Goal: Task Accomplishment & Management: Complete application form

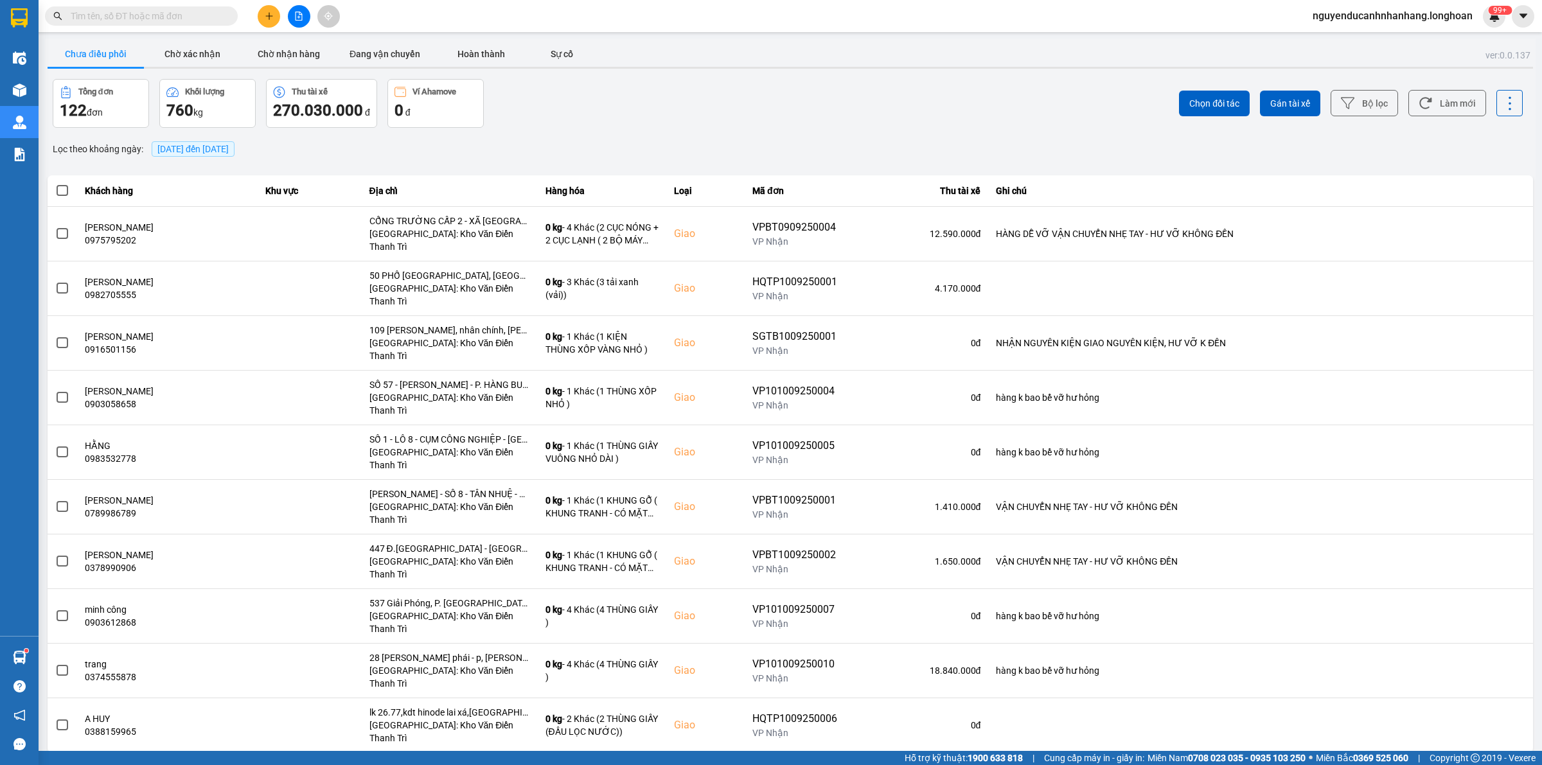
click at [271, 13] on icon "plus" at bounding box center [269, 16] width 9 height 9
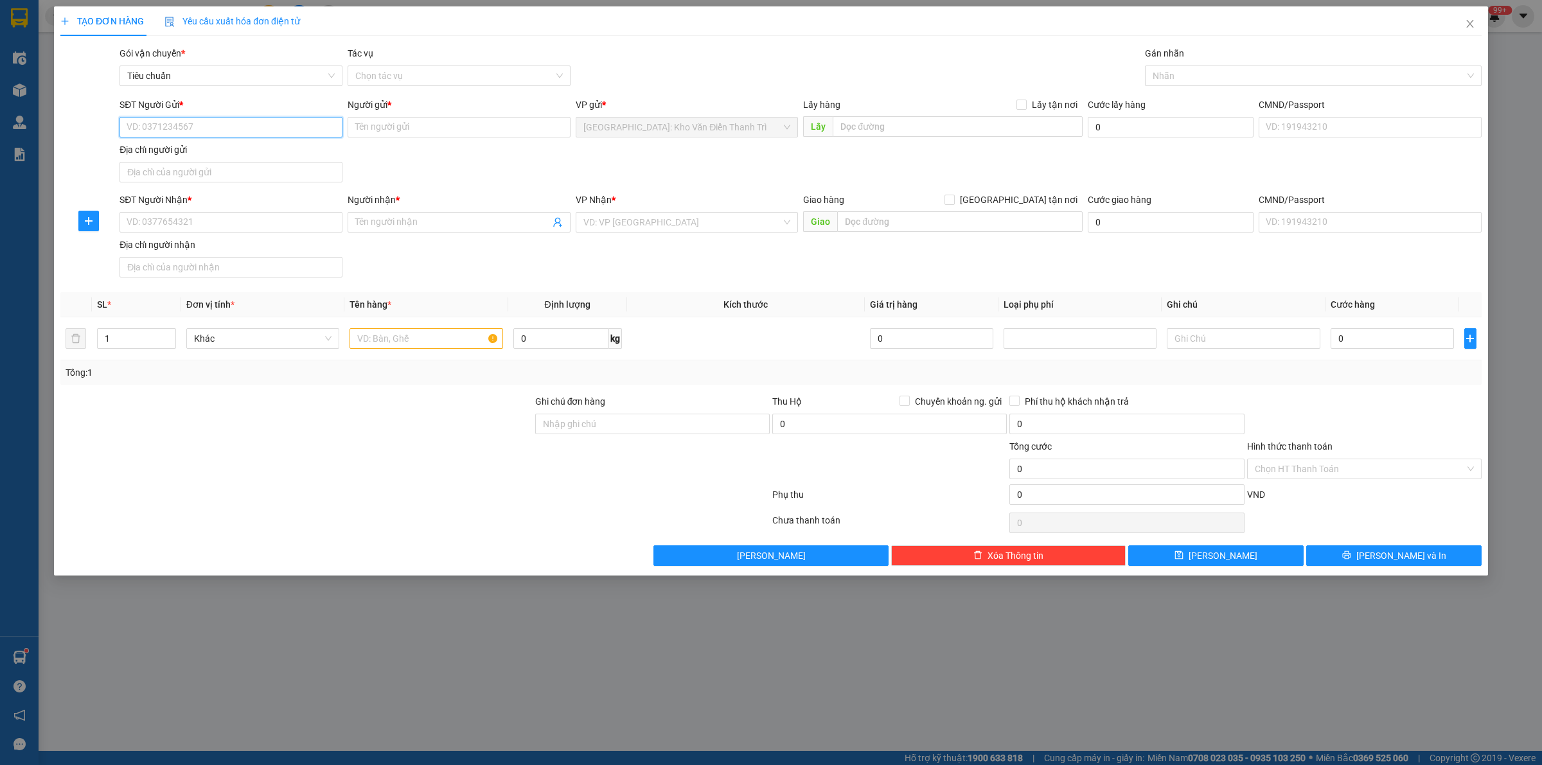
click at [211, 130] on input "SĐT Người Gửi *" at bounding box center [231, 127] width 223 height 21
paste input "0979149429"
type input "0979149429"
click at [399, 132] on input "Người gửi *" at bounding box center [459, 127] width 223 height 21
paste input "Ngọc"
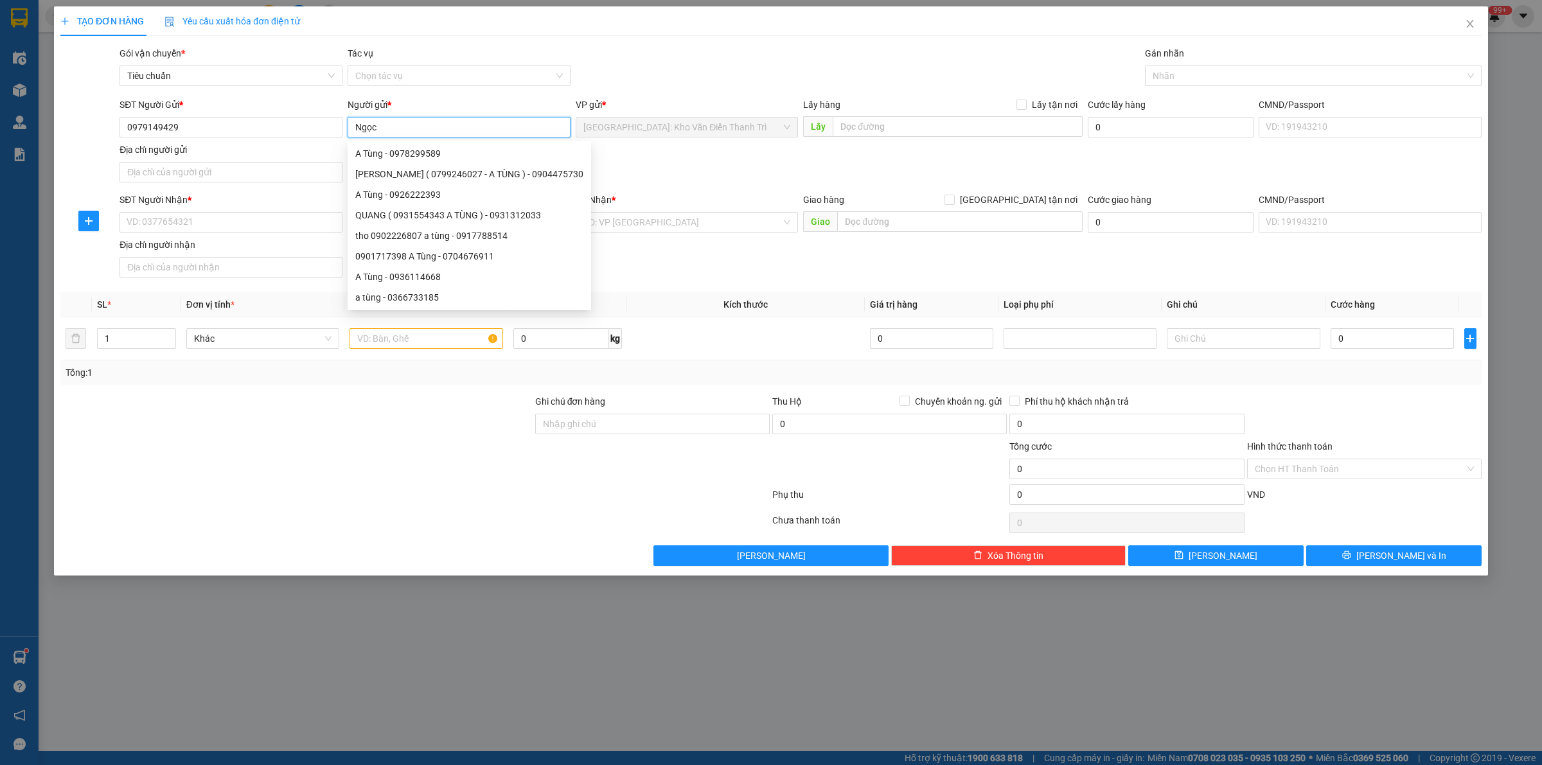
type input "Ngọc"
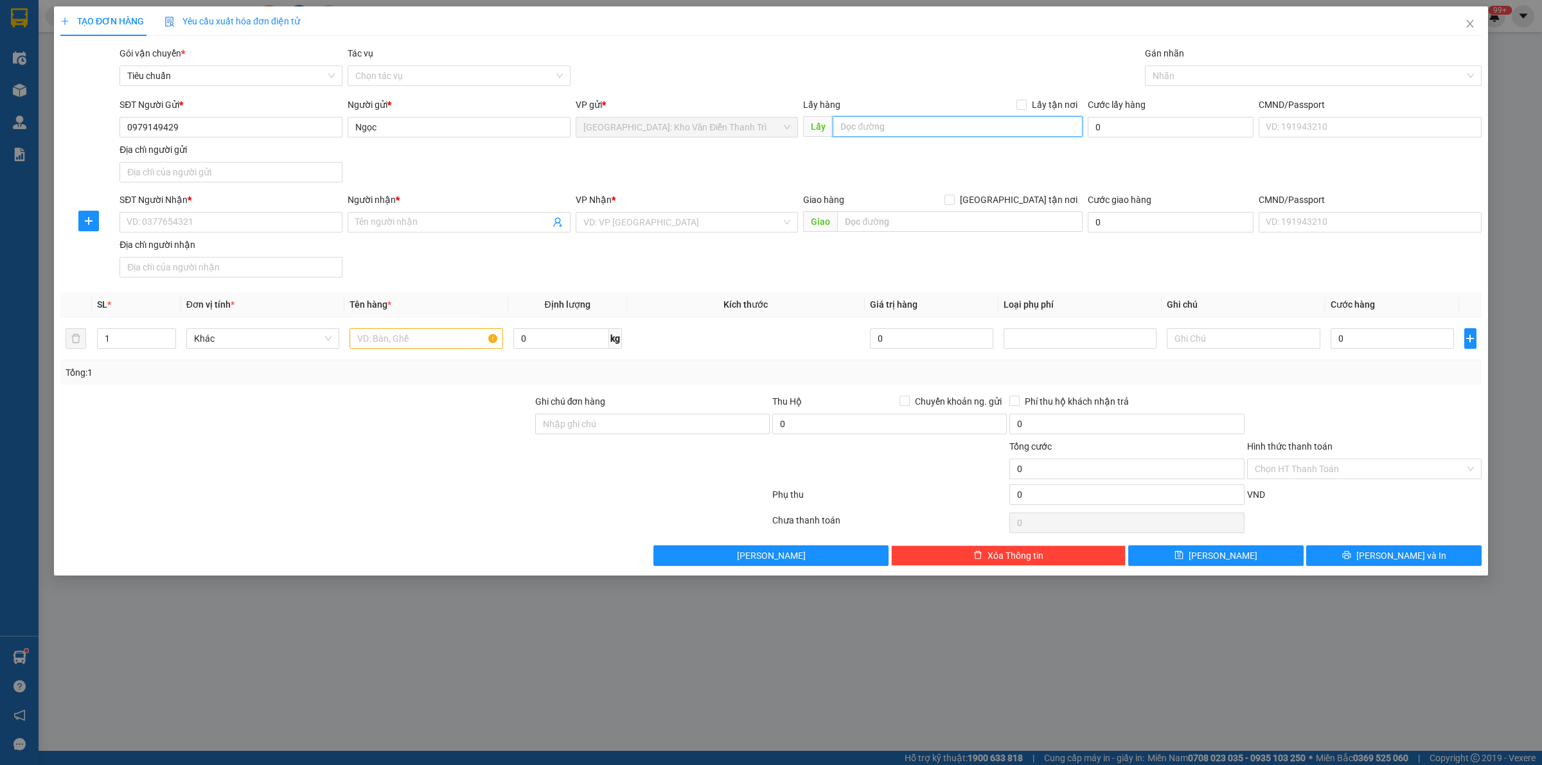
click at [891, 126] on input "text" at bounding box center [958, 126] width 250 height 21
paste input "lấy hàng tại [GEOGRAPHIC_DATA], [GEOGRAPHIC_DATA], [GEOGRAPHIC_DATA]"
type input "lấy hàng tại [GEOGRAPHIC_DATA], [GEOGRAPHIC_DATA], [GEOGRAPHIC_DATA]"
click at [1042, 105] on span "Lấy tận nơi" at bounding box center [1055, 105] width 56 height 14
click at [1026, 105] on input "Lấy tận nơi" at bounding box center [1021, 104] width 9 height 9
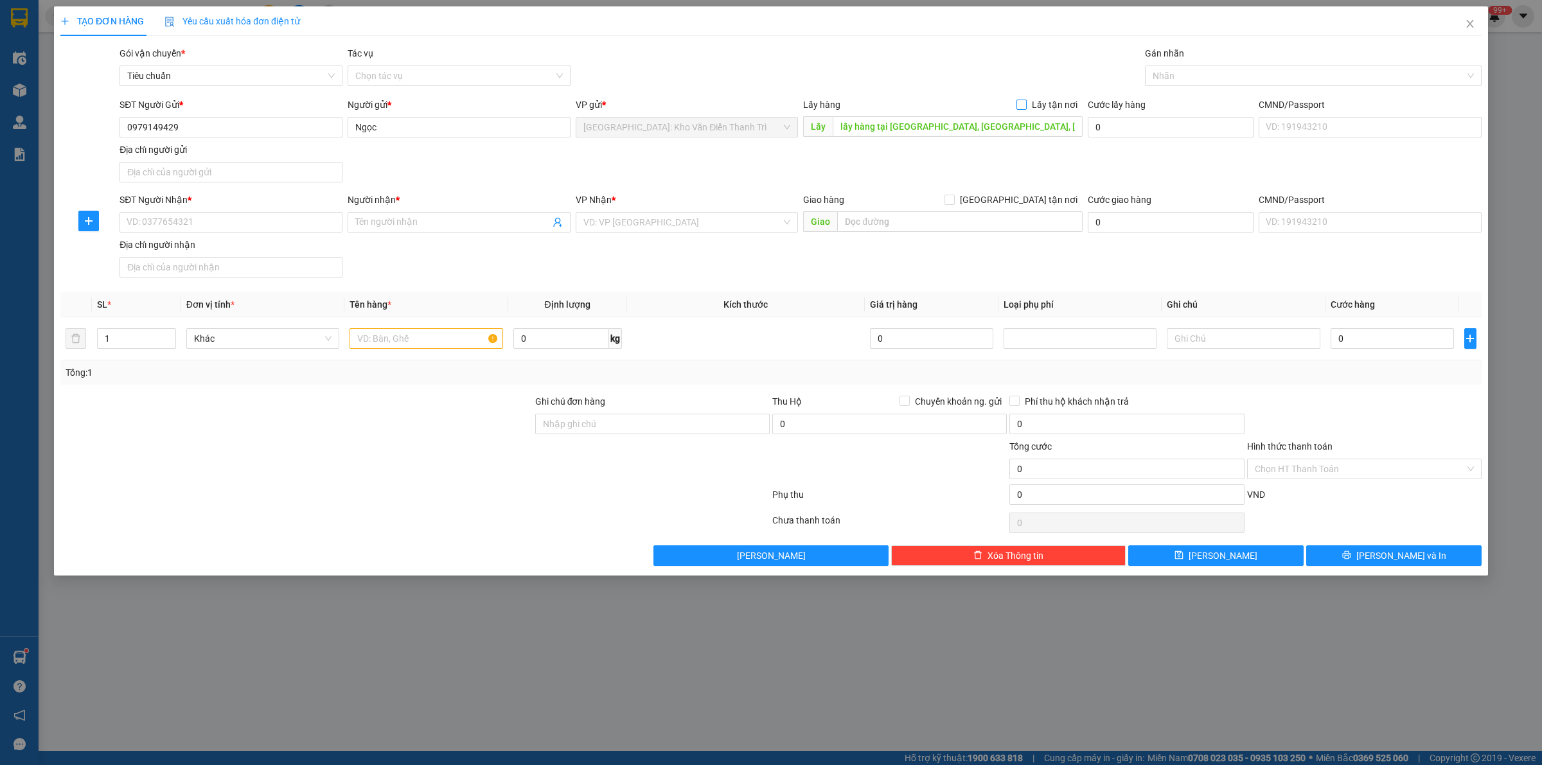
checkbox input "true"
click at [262, 216] on input "SĐT Người Nhận *" at bounding box center [231, 222] width 223 height 21
paste input "09147277536"
type input "09147277536"
click at [409, 224] on input "Người nhận *" at bounding box center [452, 222] width 195 height 14
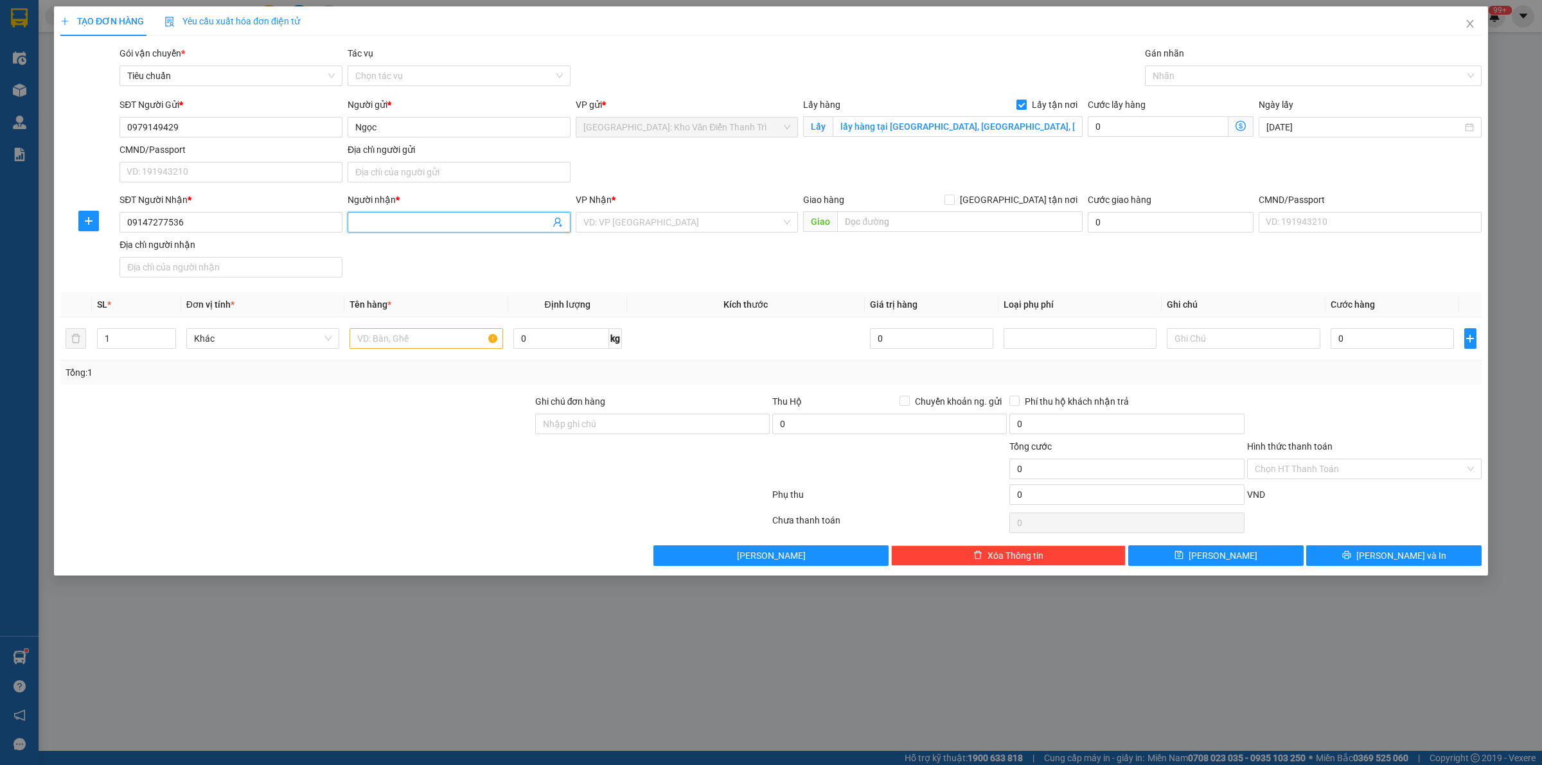
paste input "trung"
type input "trung"
click at [913, 225] on input "text" at bounding box center [959, 221] width 245 height 21
paste input "nhận : lô b7 đường d2 kcn phú mỹ 2 ,[GEOGRAPHIC_DATA] ,[GEOGRAPHIC_DATA]"
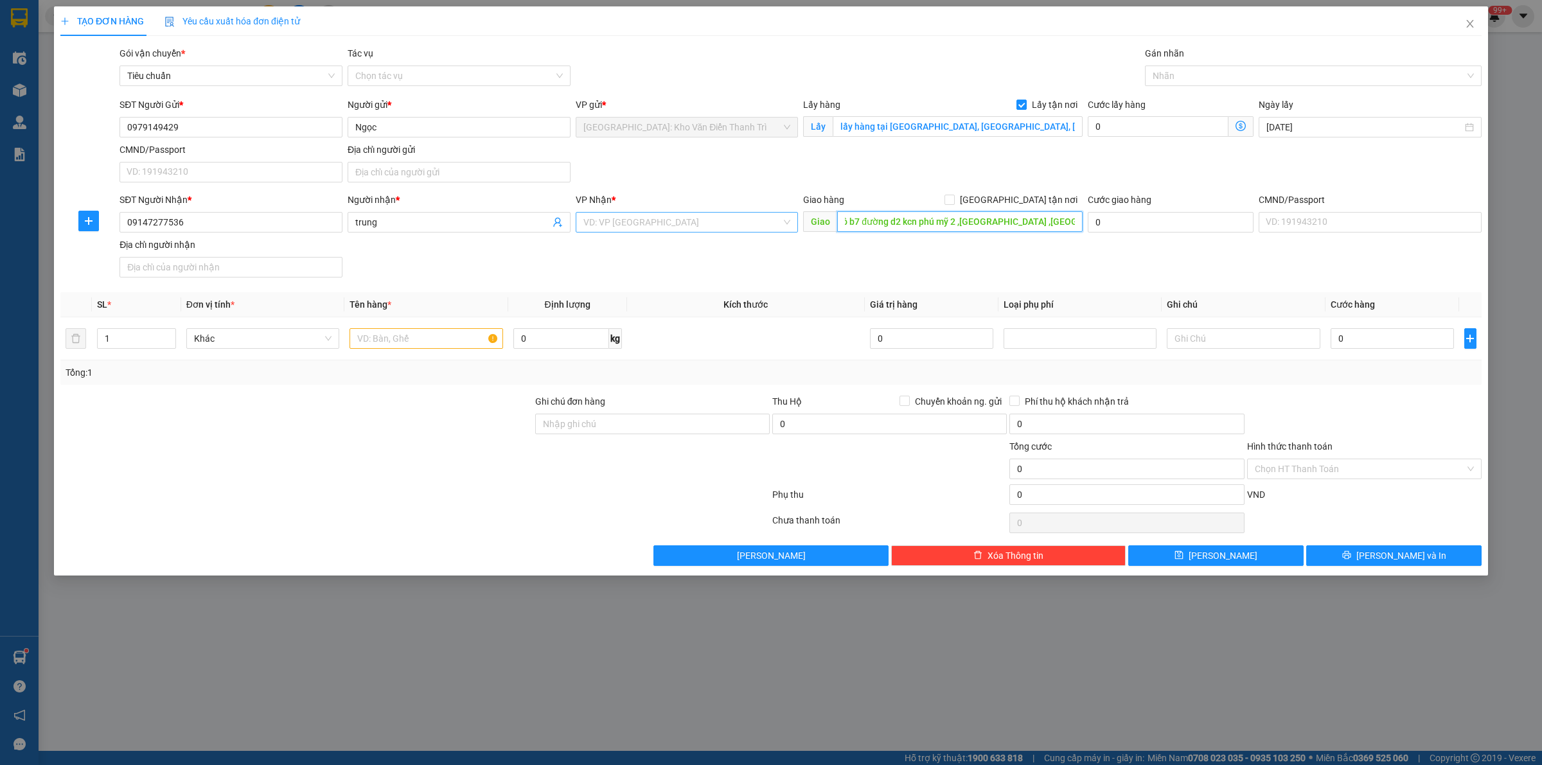
type input "nhận : lô b7 đường d2 kcn phú mỹ 2 ,[GEOGRAPHIC_DATA] ,[GEOGRAPHIC_DATA]"
click at [747, 213] on input "search" at bounding box center [683, 222] width 199 height 19
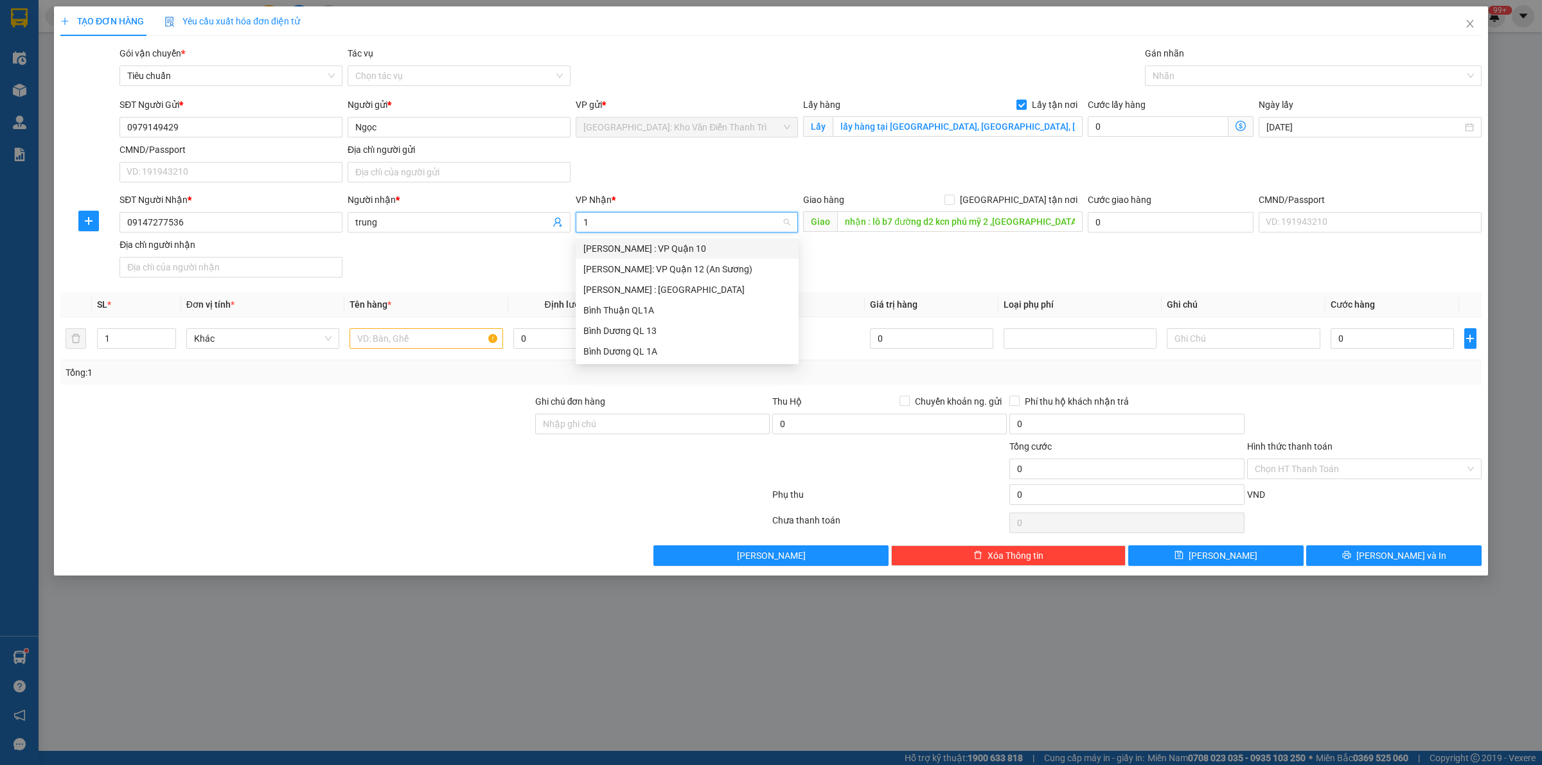
type input "12"
click at [715, 264] on div "[PERSON_NAME] : [GEOGRAPHIC_DATA]" at bounding box center [688, 269] width 208 height 14
click at [997, 276] on div "Transit Pickup Surcharge Ids Transit Deliver Surcharge Ids Transit Deliver Surc…" at bounding box center [771, 306] width 1422 height 520
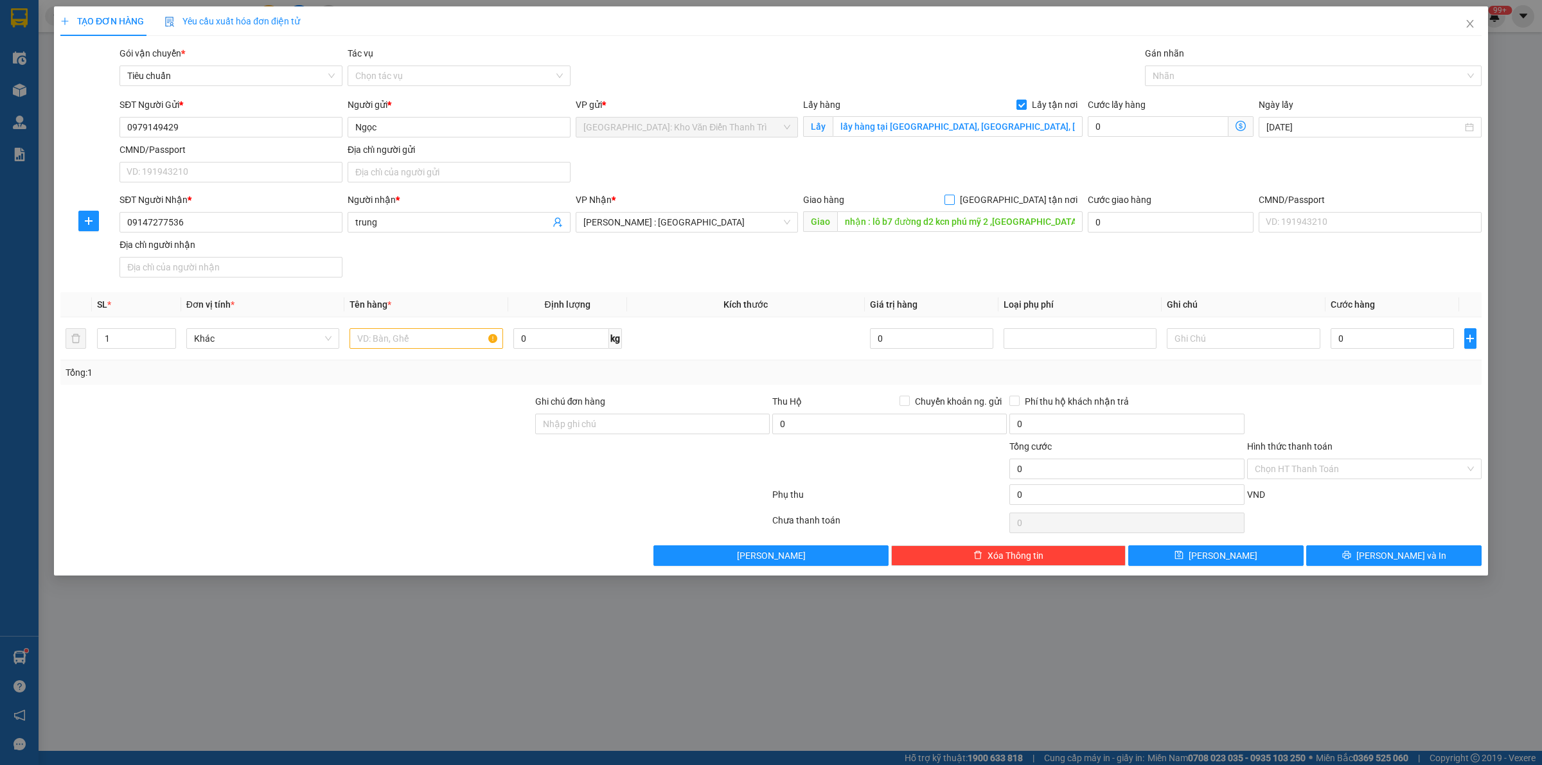
click at [1026, 207] on span "[GEOGRAPHIC_DATA] tận nơi" at bounding box center [1019, 200] width 128 height 14
click at [954, 204] on input "[GEOGRAPHIC_DATA] tận nơi" at bounding box center [949, 199] width 9 height 9
checkbox input "true"
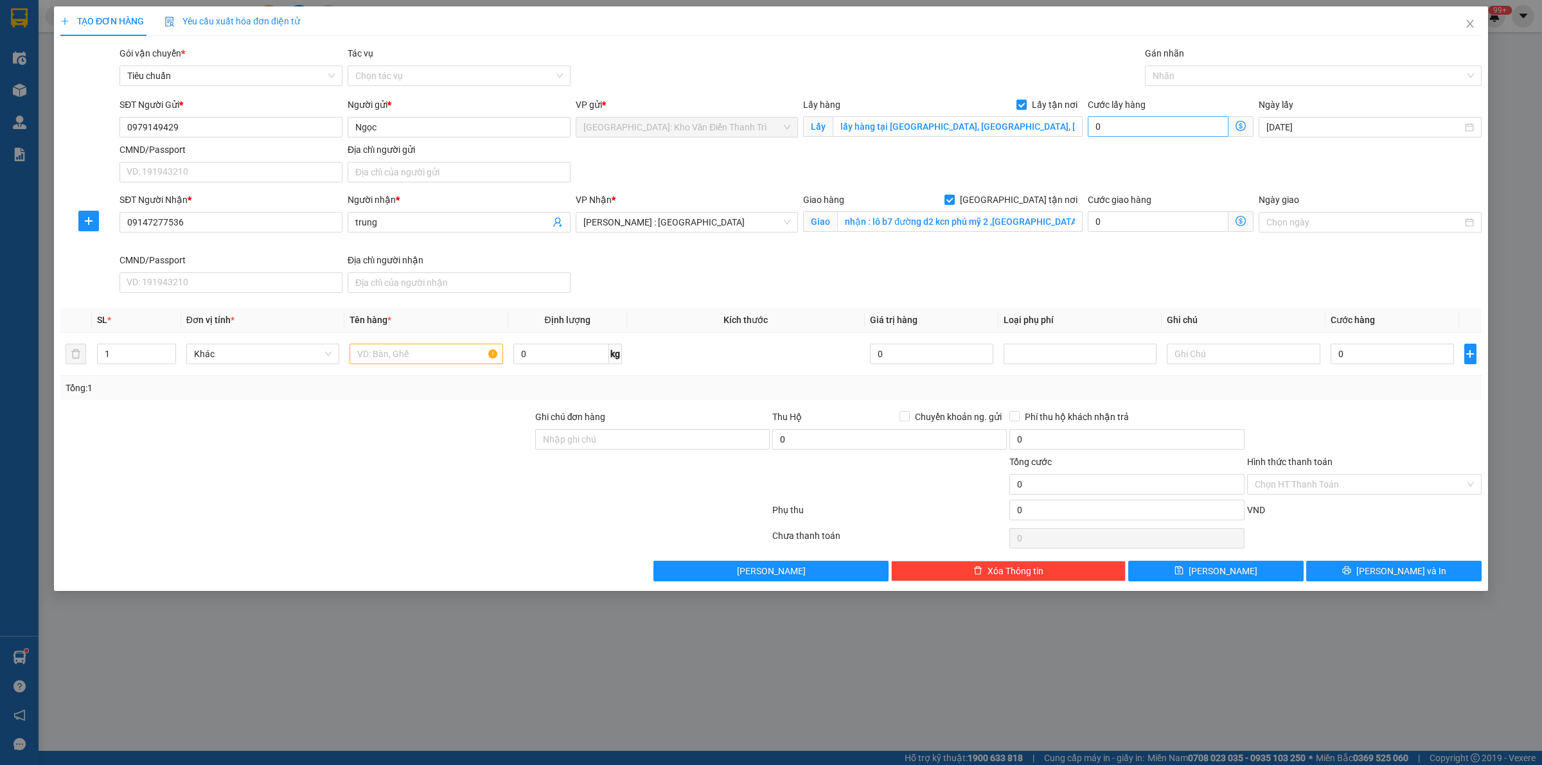
drag, startPoint x: 1051, startPoint y: 182, endPoint x: 1219, endPoint y: 116, distance: 180.7
click at [1086, 172] on div "SĐT Người Gửi * 0979149429 Người gửi * Ngọc VP gửi * [GEOGRAPHIC_DATA]: Kho Văn…" at bounding box center [801, 143] width 1368 height 90
click at [1190, 75] on div at bounding box center [1306, 75] width 317 height 15
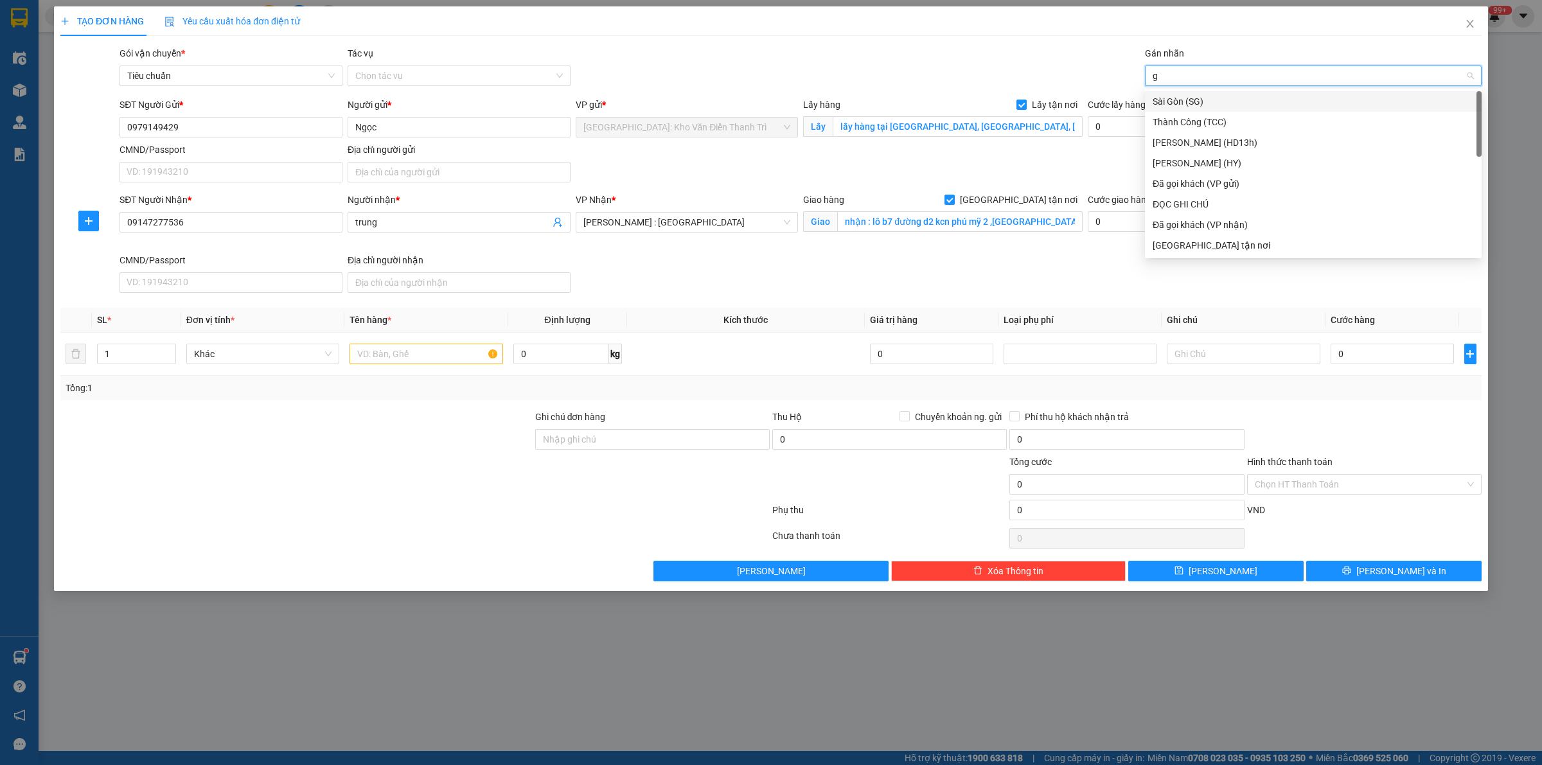
type input "gt"
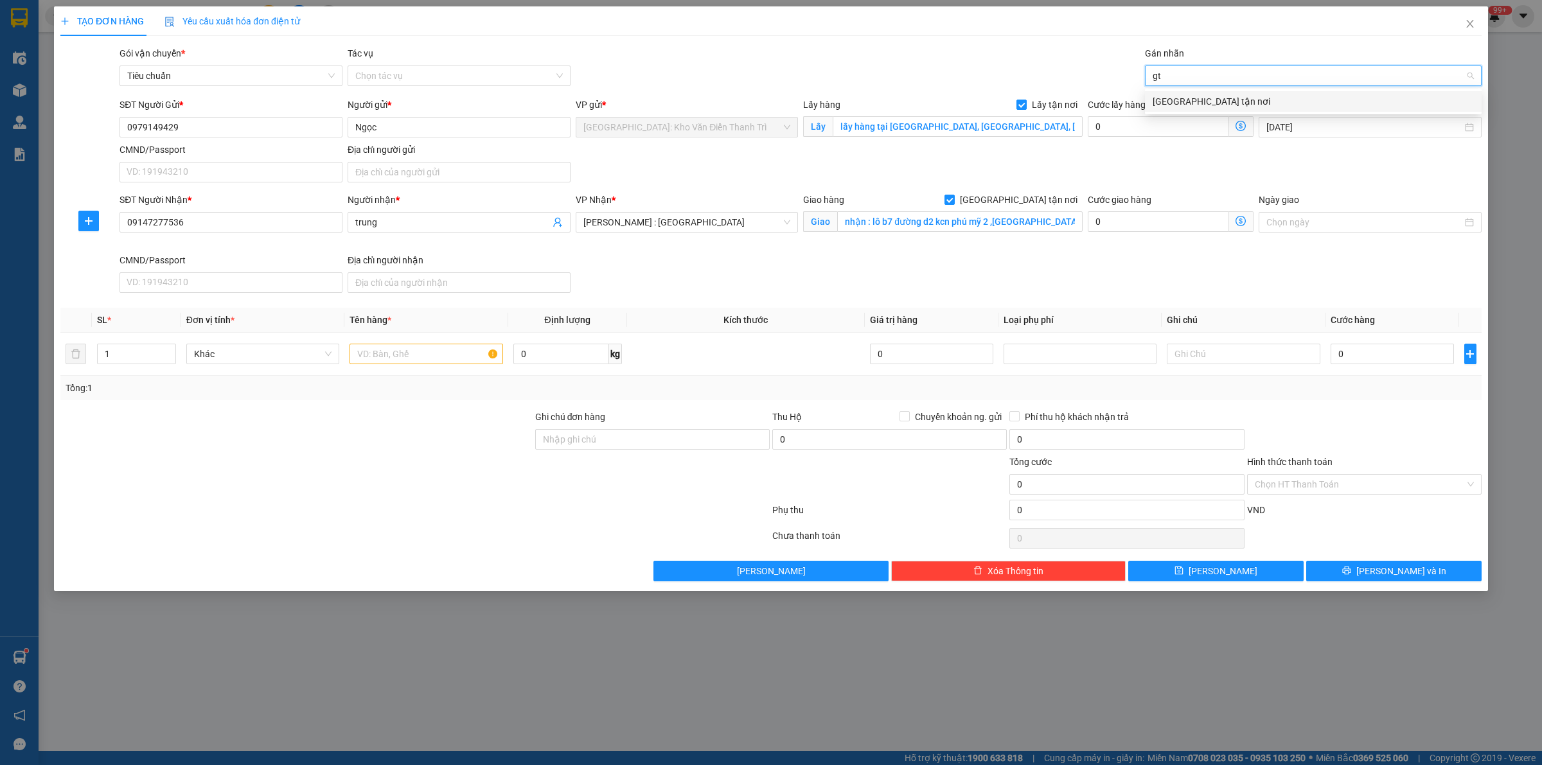
drag, startPoint x: 1200, startPoint y: 96, endPoint x: 1096, endPoint y: 74, distance: 105.9
click at [1197, 97] on div "[GEOGRAPHIC_DATA] tận nơi" at bounding box center [1313, 101] width 321 height 14
click at [1096, 74] on div "Gói vận chuyển * Tiêu chuẩn Tác vụ Chọn tác vụ Gán nhãn gt" at bounding box center [801, 68] width 1368 height 45
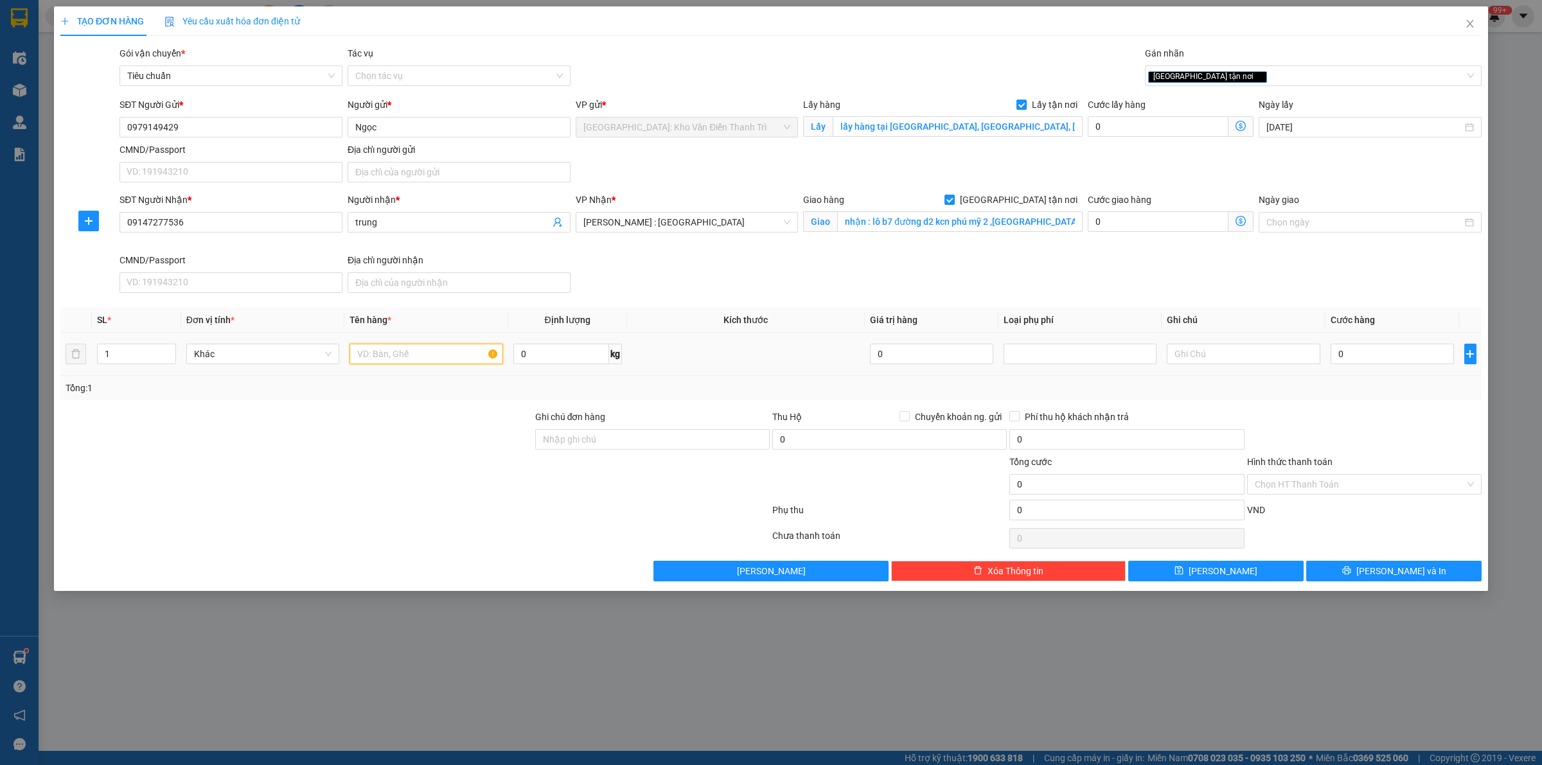
click at [393, 347] on input "text" at bounding box center [426, 354] width 153 height 21
paste input "đón 1 tủ điện"
click at [437, 352] on input "đón 1 tủ điện" at bounding box center [426, 354] width 153 height 21
type input "đón 1 tủ điện a bình đón di [GEOGRAPHIC_DATA]"
click at [518, 400] on div "Tổng: 1" at bounding box center [771, 388] width 1422 height 24
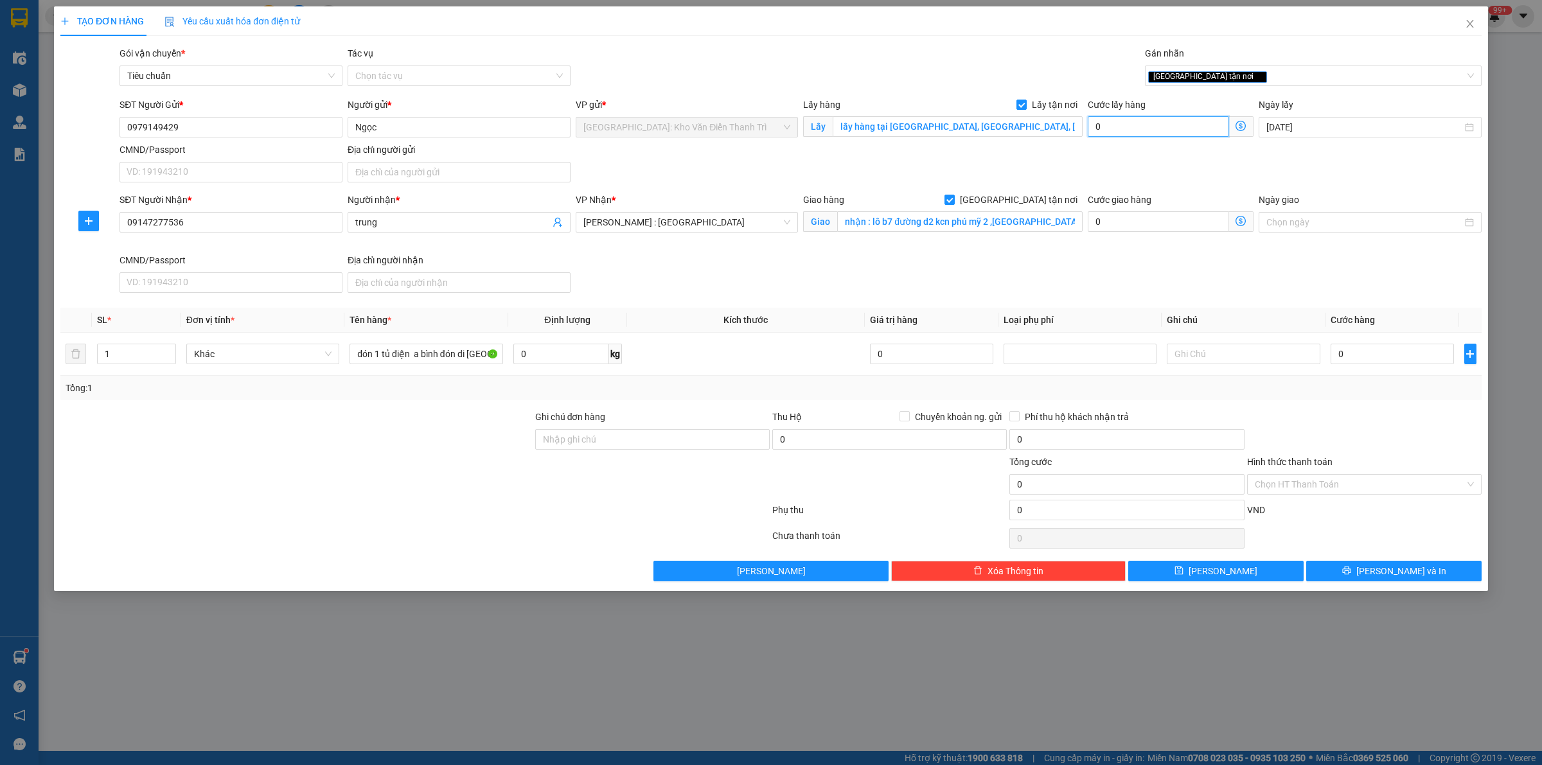
click at [1126, 134] on input "0" at bounding box center [1158, 126] width 141 height 21
type input "6"
type input "65"
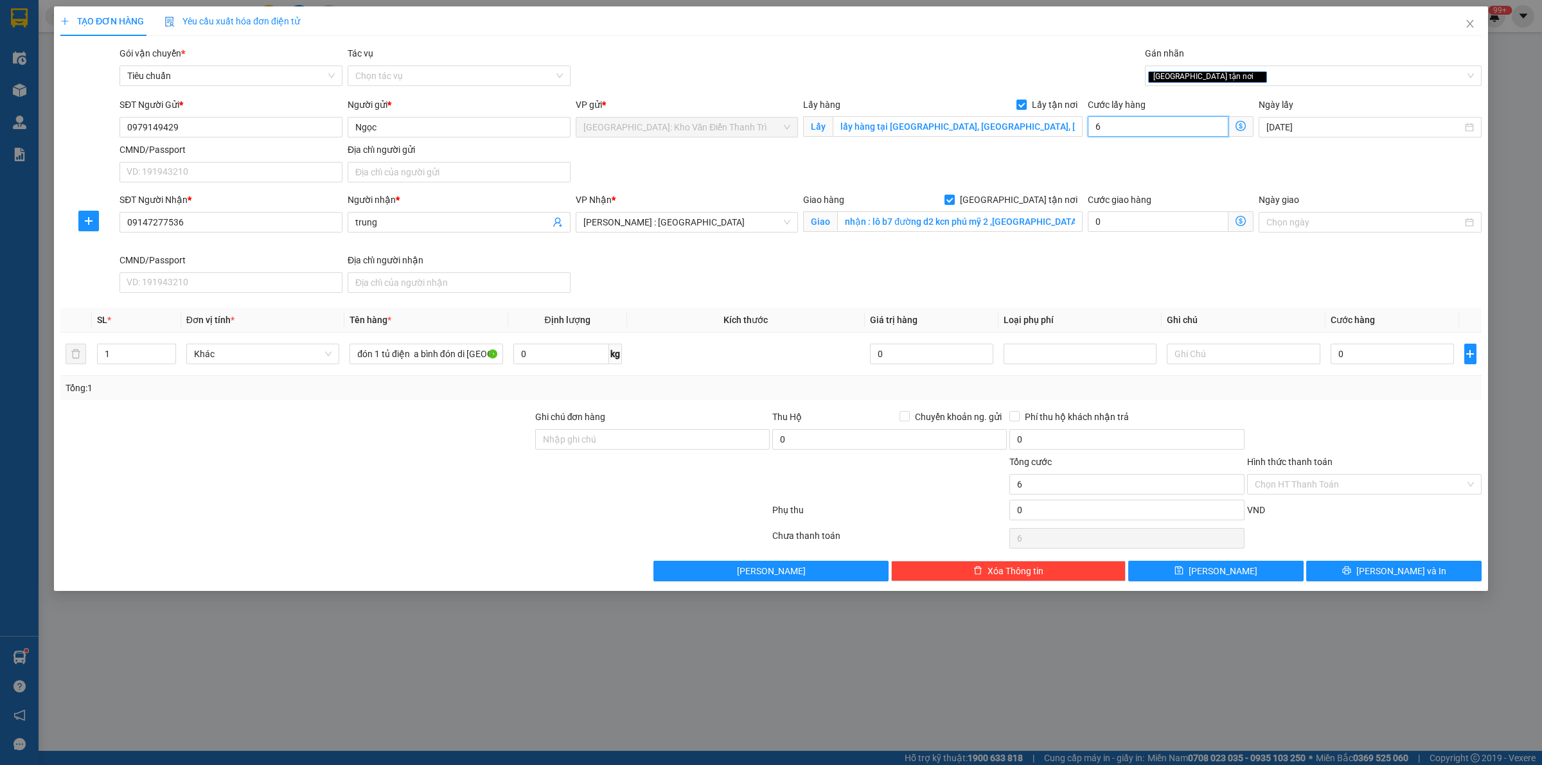
type input "65"
type input "65.000"
click at [1342, 351] on input "0" at bounding box center [1392, 354] width 123 height 21
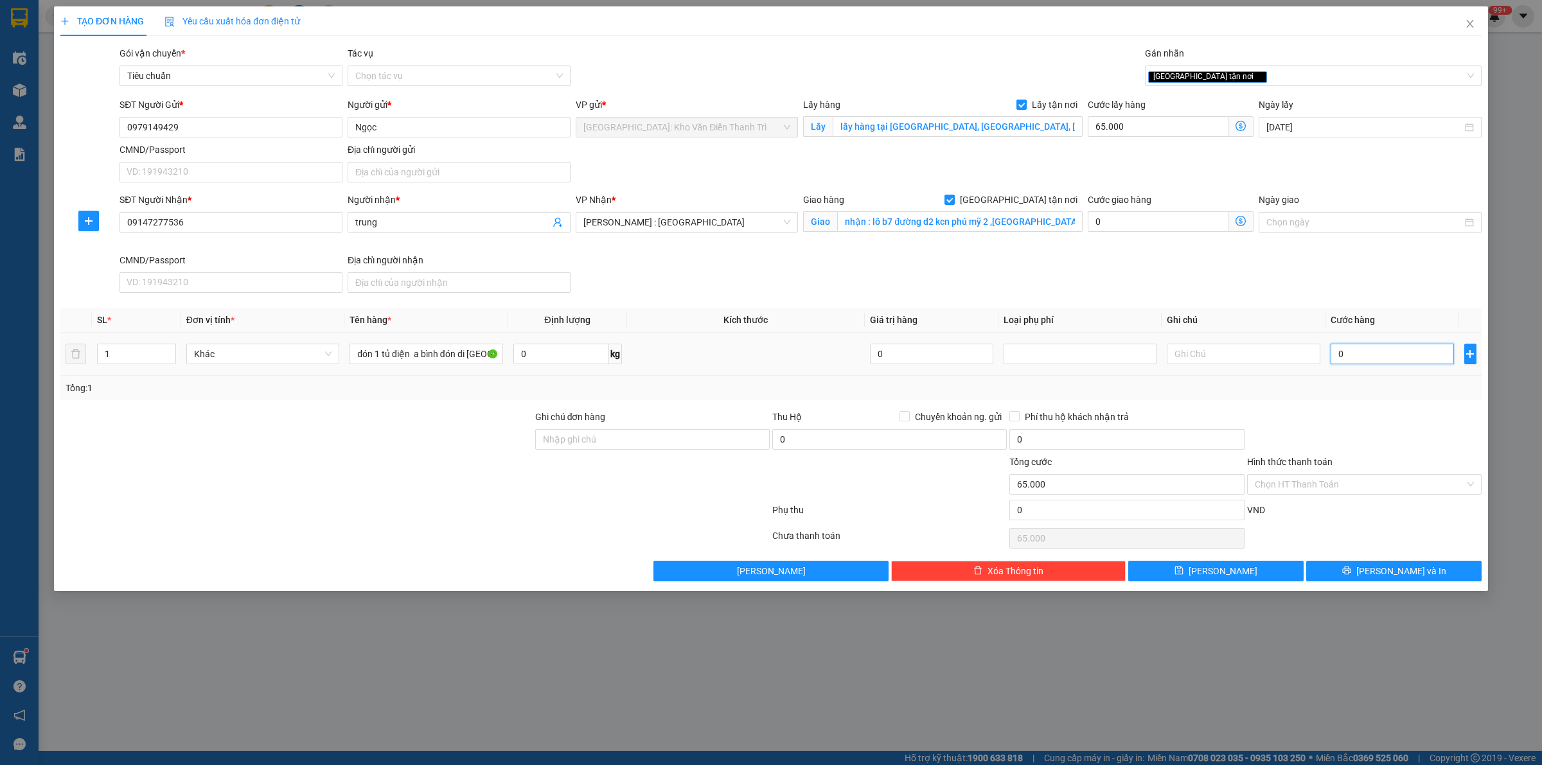
type input "2"
type input "65.002"
type input "23"
type input "65.023"
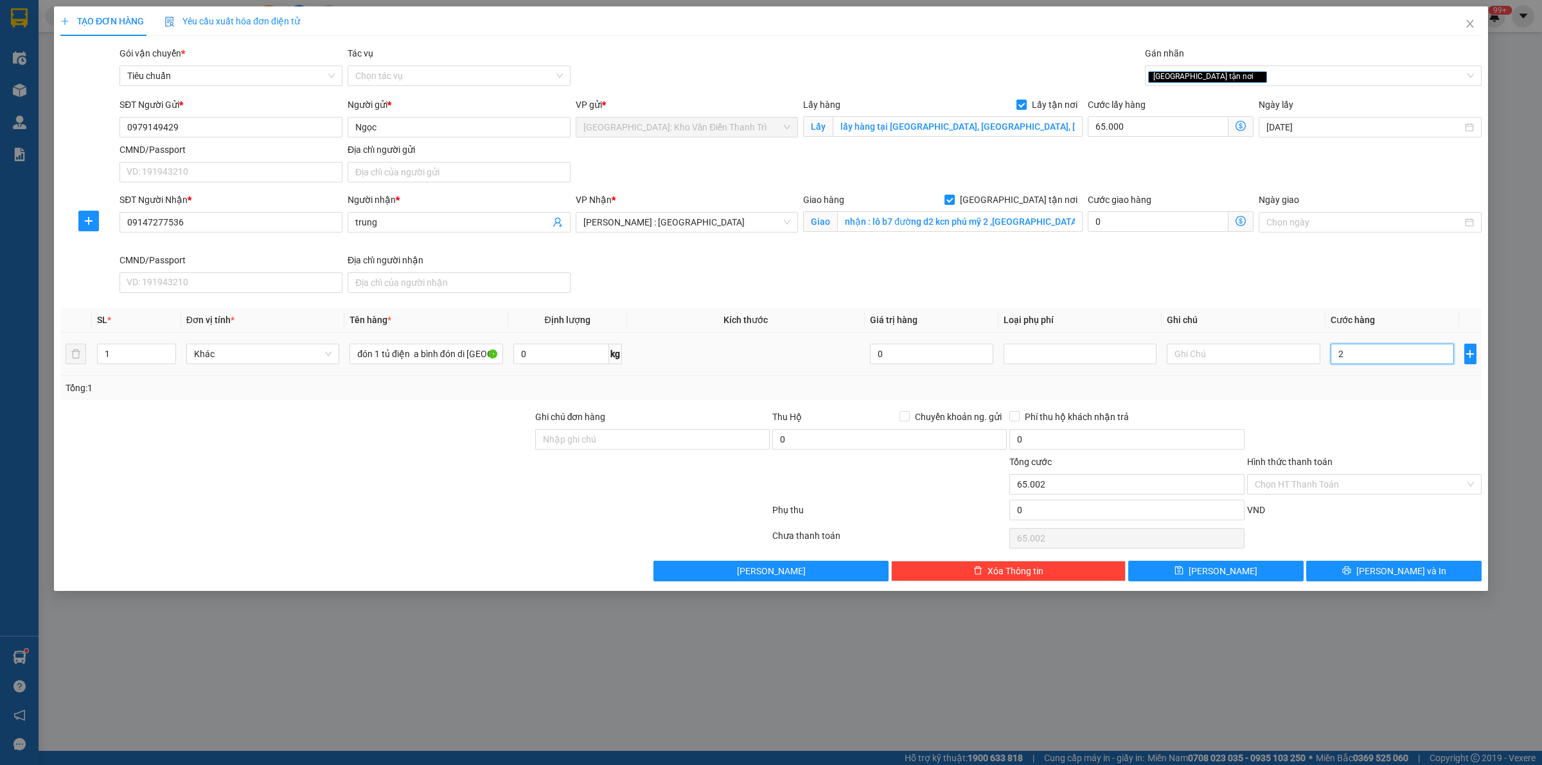
type input "65.023"
type input "235"
type input "65.235"
type input "235.000"
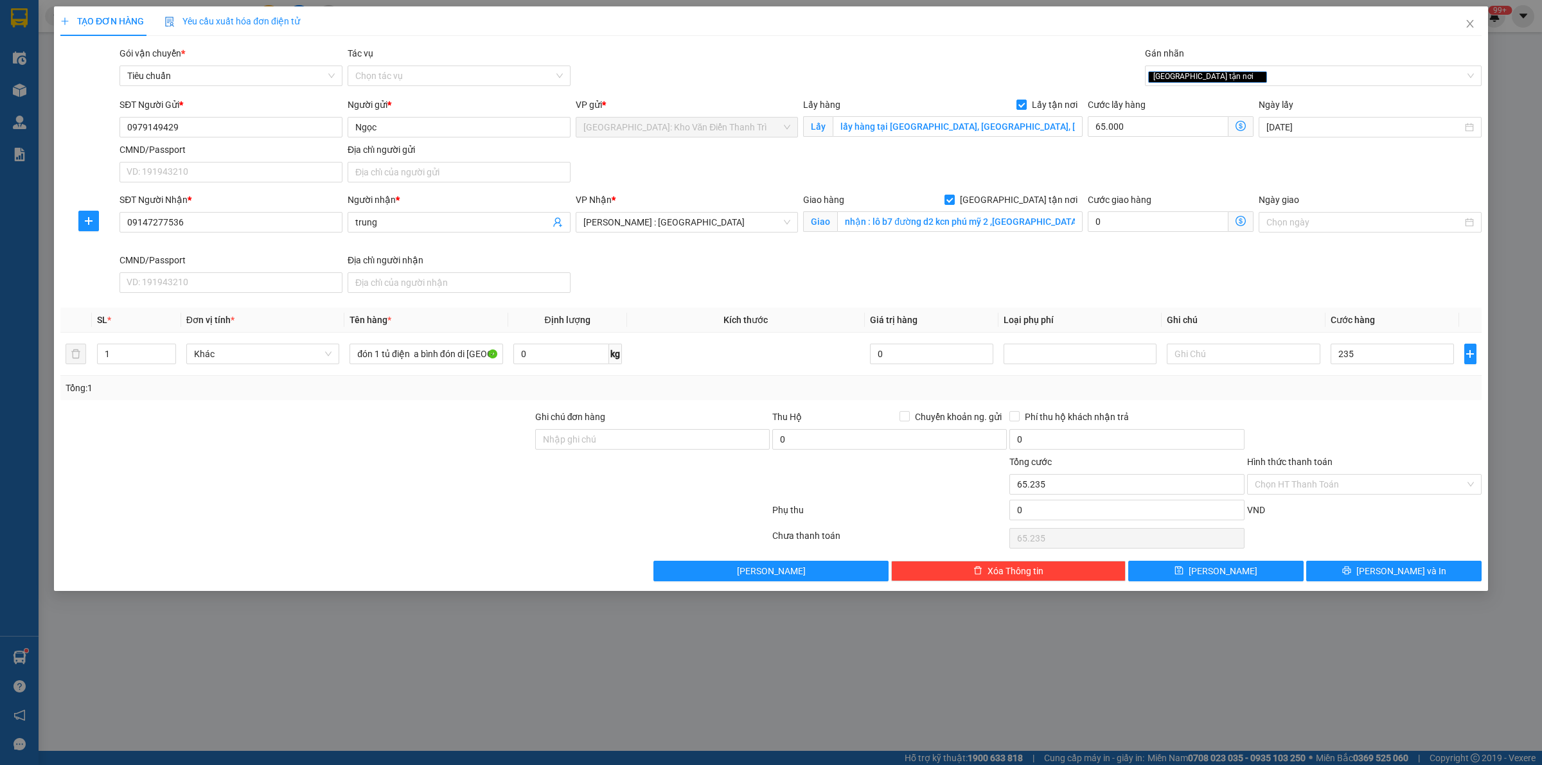
type input "300.000"
click at [1328, 456] on div "Hình thức thanh toán" at bounding box center [1364, 464] width 235 height 19
click at [662, 437] on input "Ghi chú đơn hàng" at bounding box center [652, 439] width 235 height 21
click at [663, 445] on input "Ghi chú đơn hàng" at bounding box center [652, 439] width 235 height 21
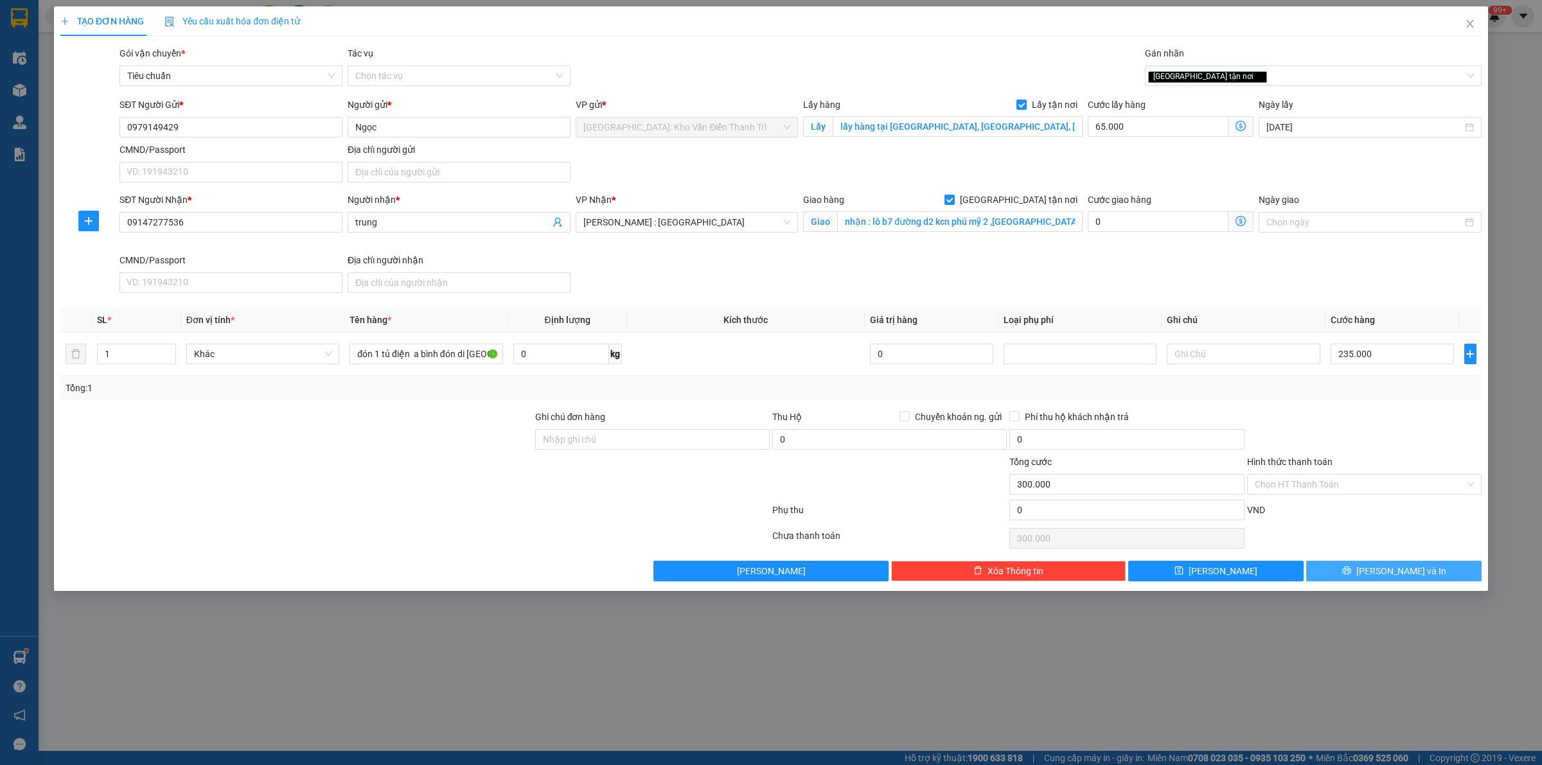
click at [1351, 574] on icon "printer" at bounding box center [1346, 570] width 9 height 9
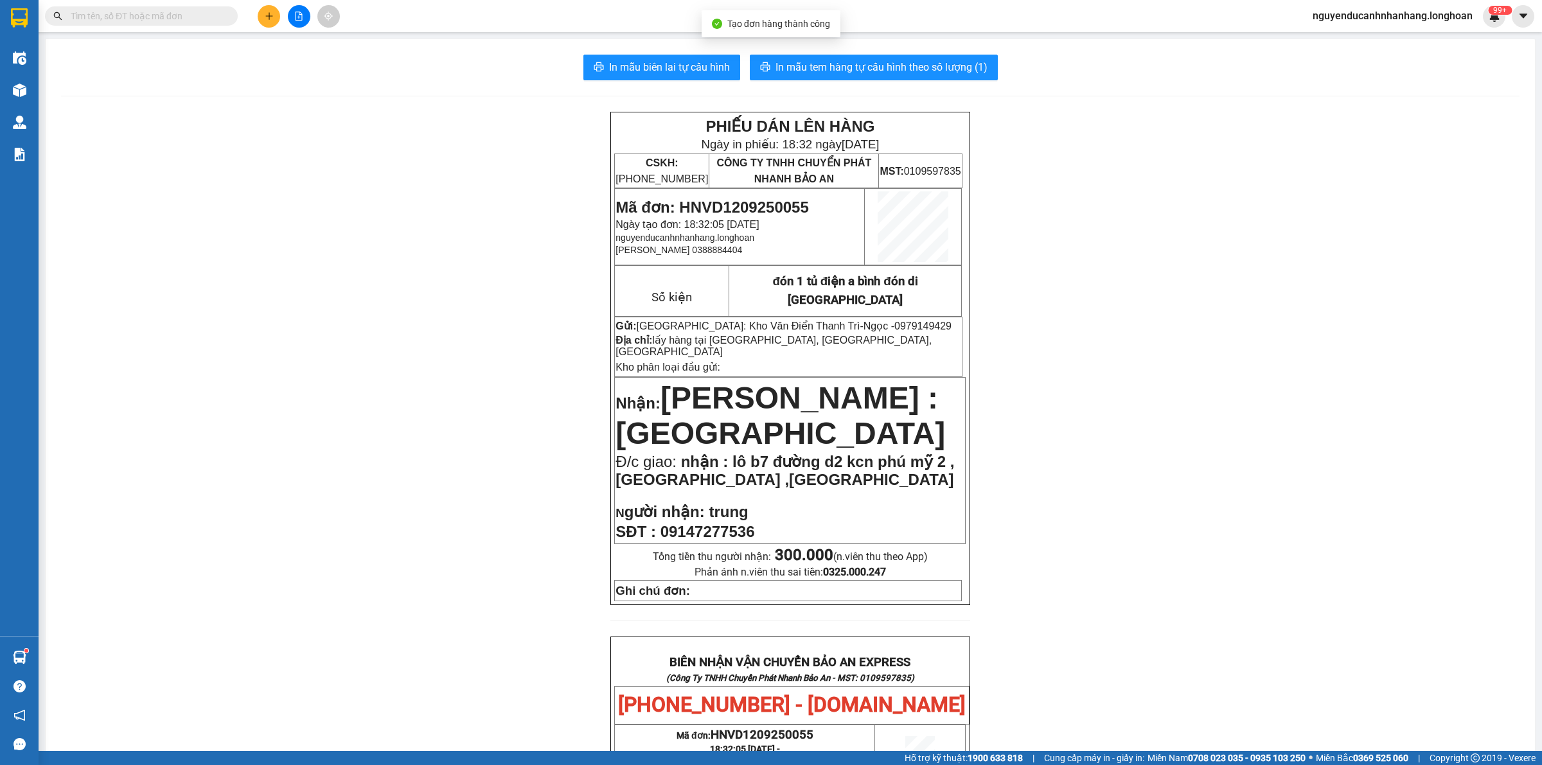
click at [727, 199] on span "Mã đơn: HNVD1209250055" at bounding box center [712, 207] width 193 height 17
copy span "HNVD1209250055"
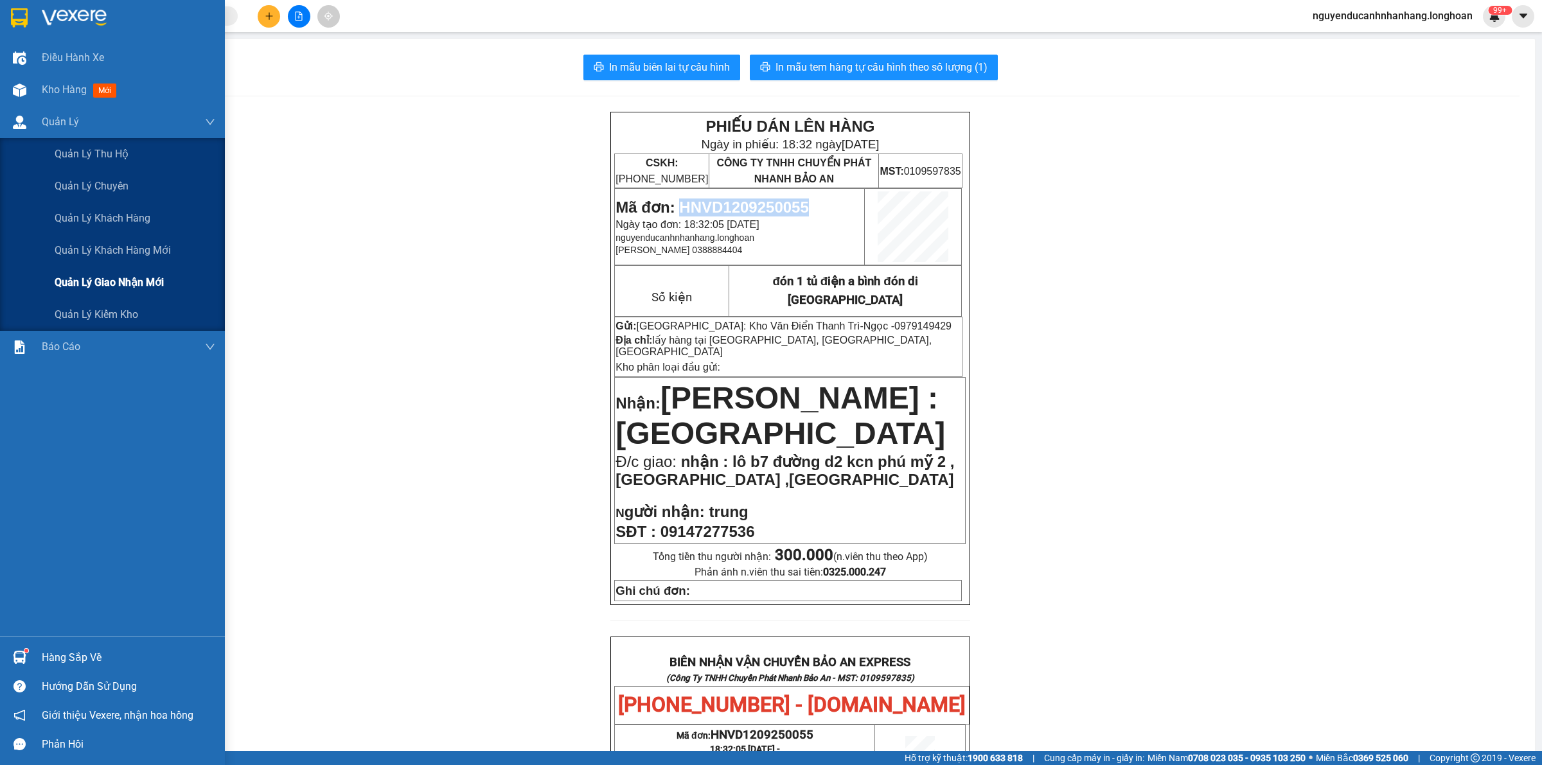
click at [87, 294] on div "Quản lý giao nhận mới" at bounding box center [135, 283] width 161 height 32
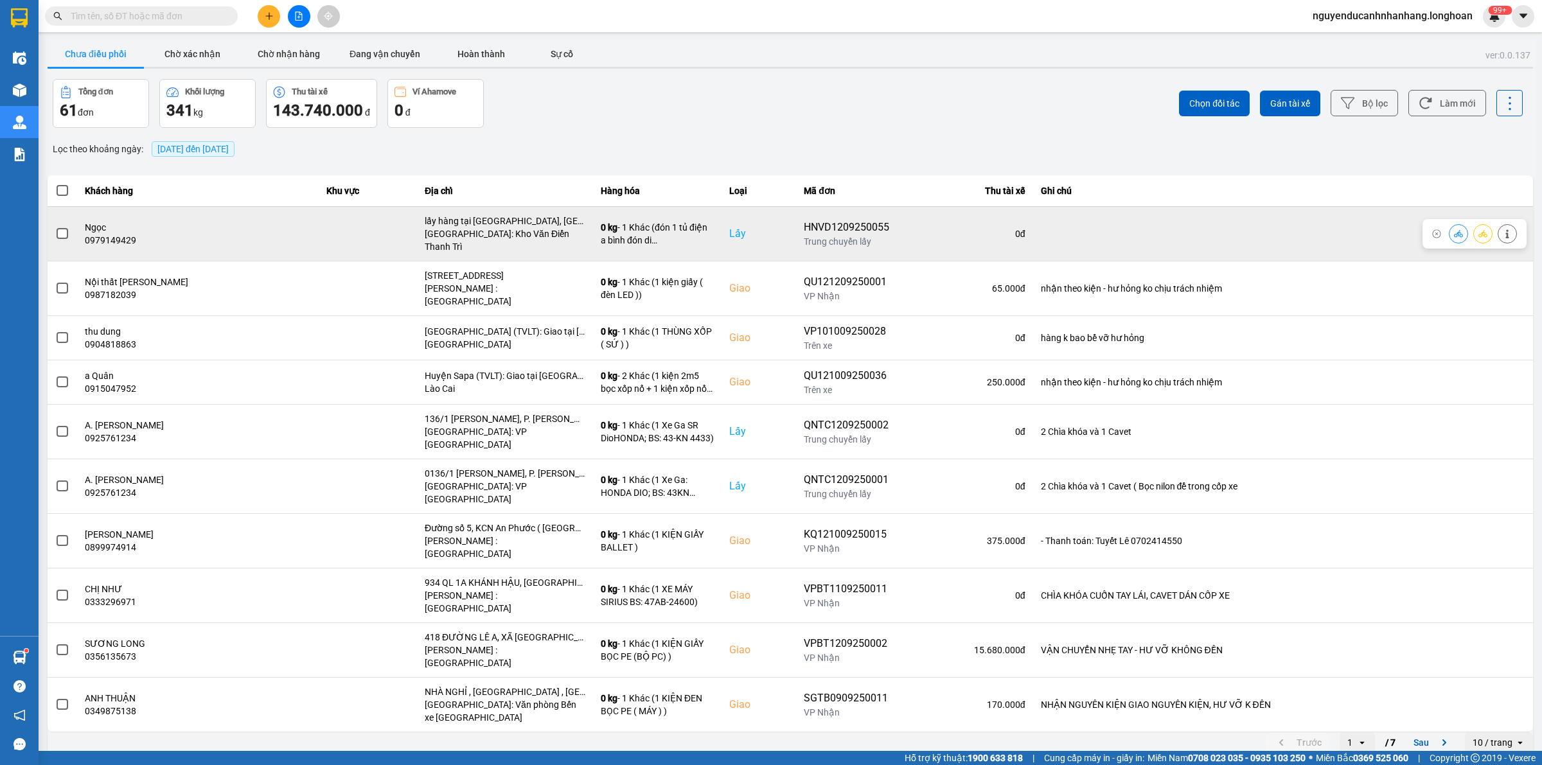
click at [61, 228] on span at bounding box center [63, 234] width 12 height 12
click at [55, 227] on input "checkbox" at bounding box center [55, 227] width 0 height 0
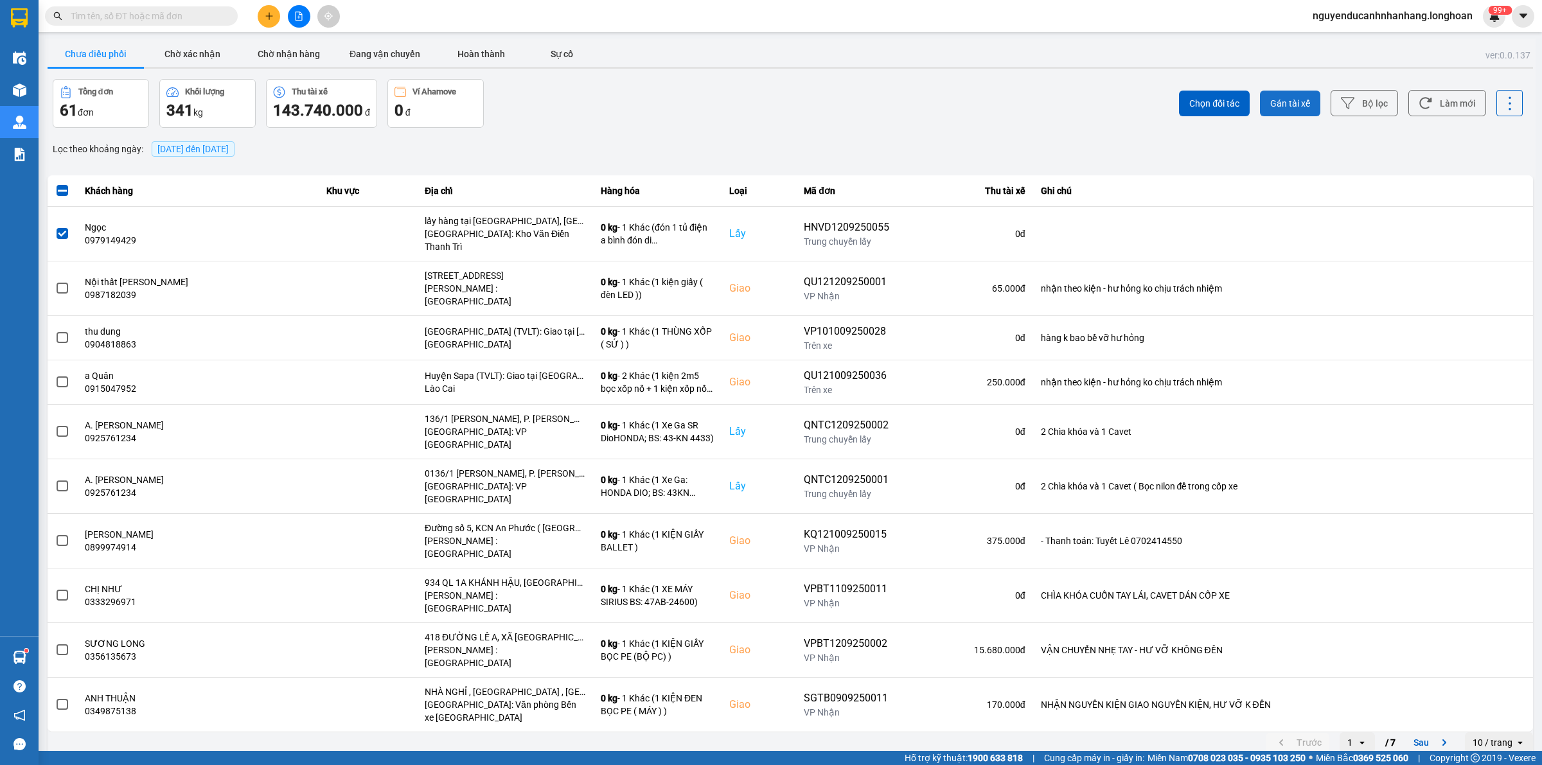
click at [1279, 104] on span "Gán tài xế" at bounding box center [1290, 103] width 40 height 13
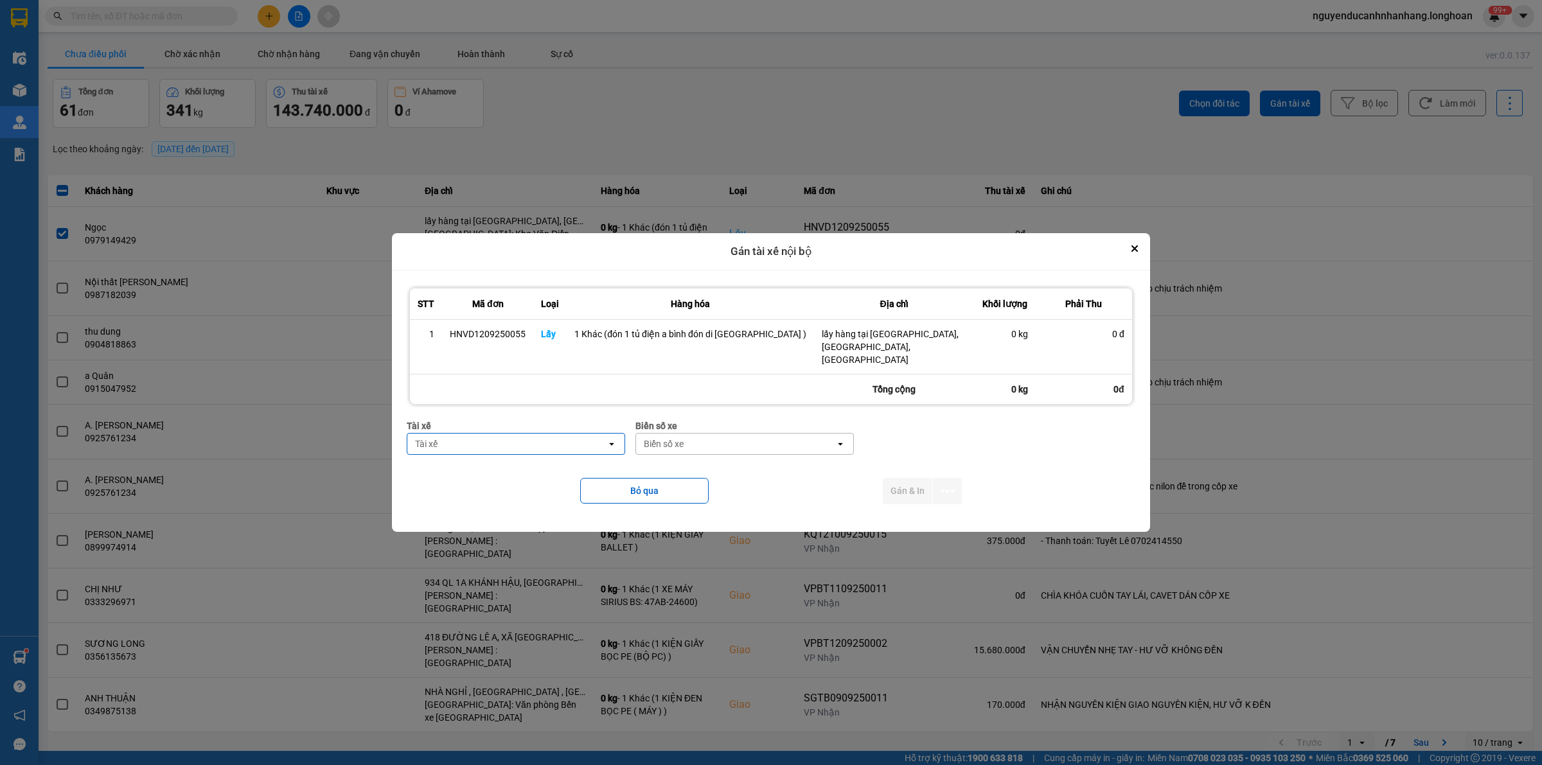
click at [603, 440] on div "Tài xế" at bounding box center [506, 444] width 199 height 21
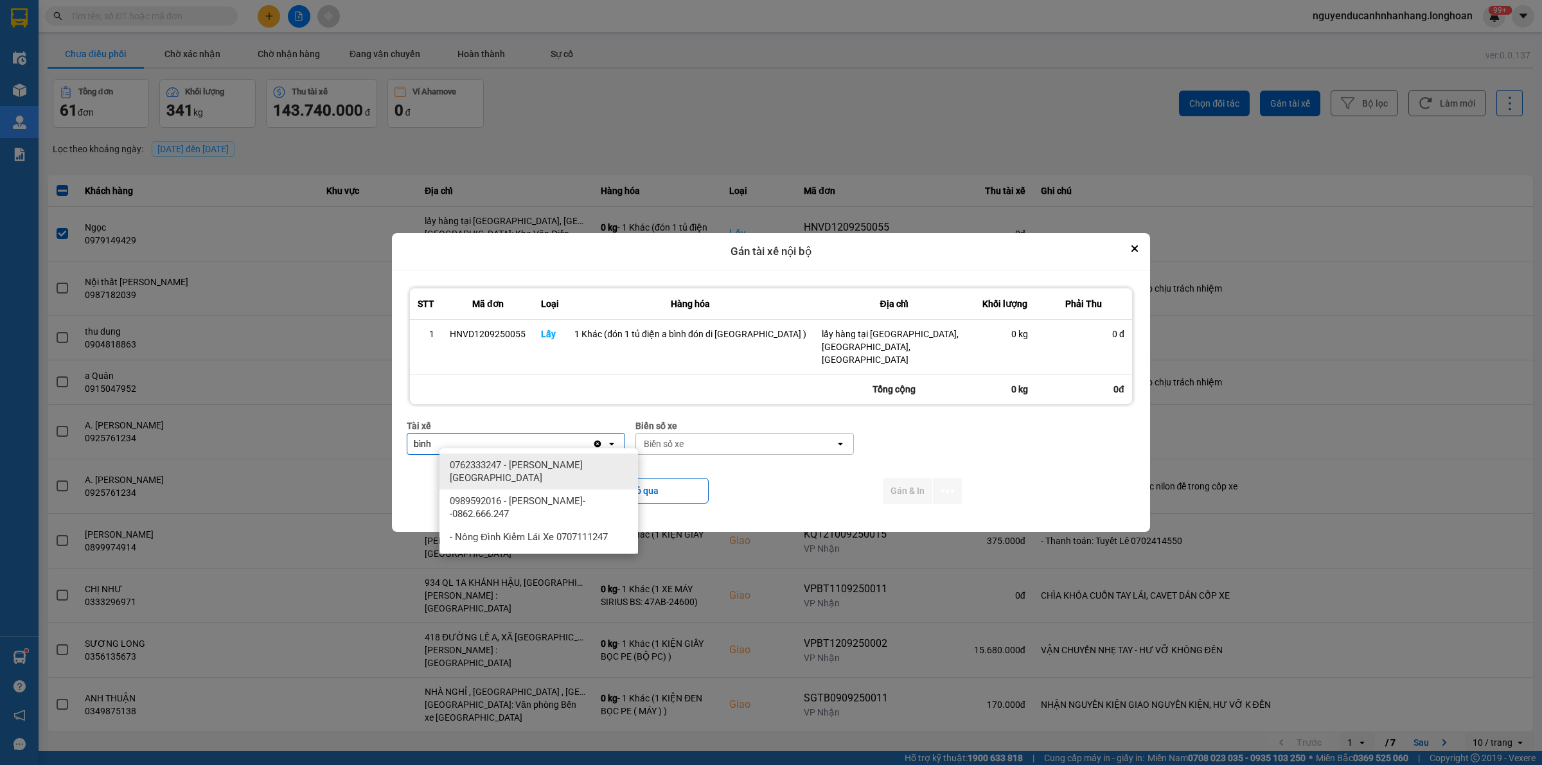
type input "bình"
click at [569, 495] on span "0989592016 - [PERSON_NAME]--0862.666.247" at bounding box center [541, 508] width 183 height 26
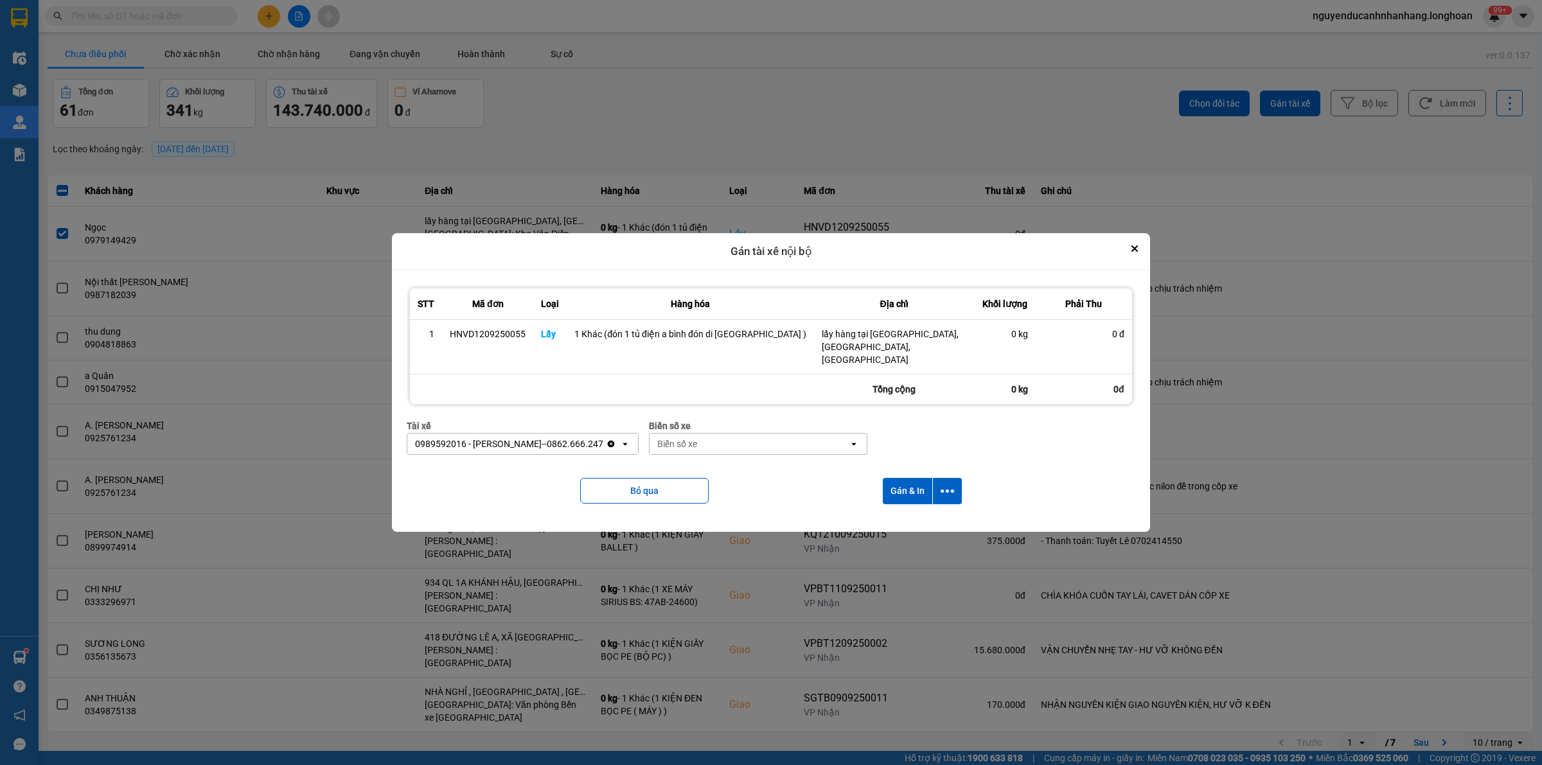
click at [697, 443] on div "Biển số xe" at bounding box center [677, 444] width 40 height 13
type input "44"
click at [734, 470] on span "29E-122.44" at bounding box center [710, 465] width 47 height 13
click at [941, 487] on icon "dialog" at bounding box center [947, 491] width 13 height 13
click at [910, 521] on div "Chỉ gán tài" at bounding box center [902, 519] width 76 height 13
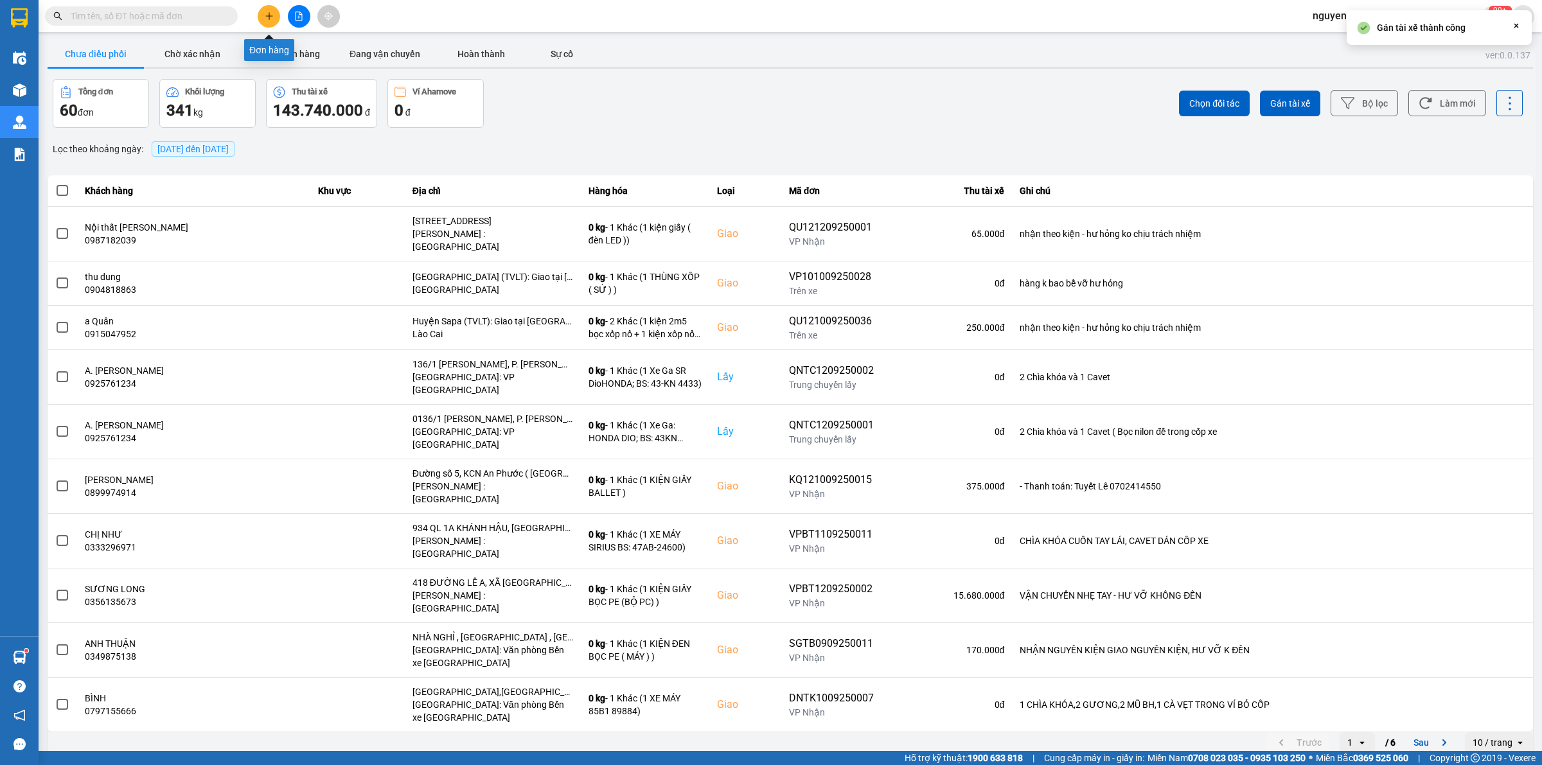
click at [277, 10] on button at bounding box center [269, 16] width 22 height 22
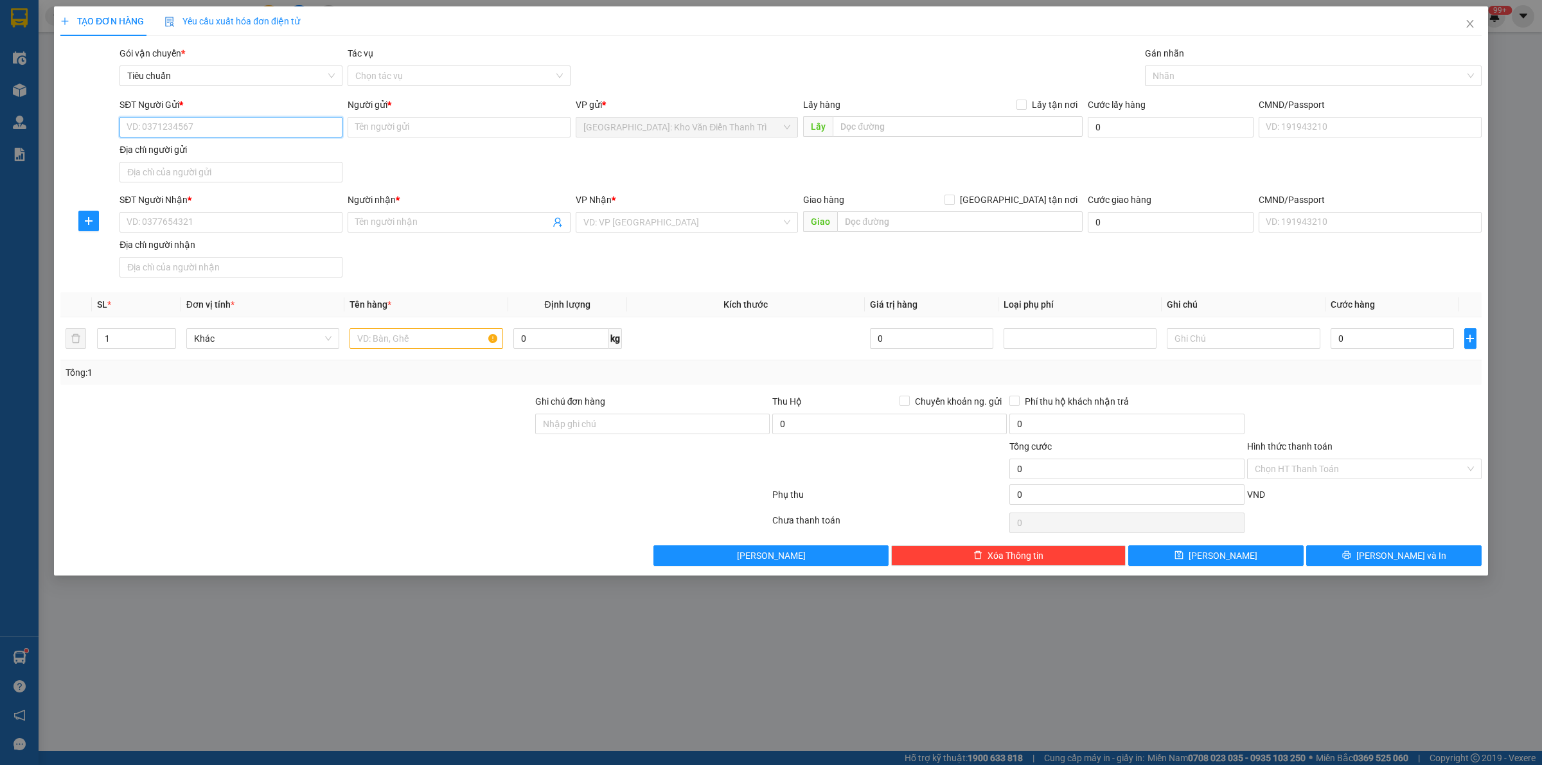
click at [240, 126] on input "SĐT Người Gửi *" at bounding box center [231, 127] width 223 height 21
drag, startPoint x: 300, startPoint y: 109, endPoint x: 292, endPoint y: 121, distance: 13.9
click at [297, 114] on div "SĐT Người Gửi *" at bounding box center [231, 107] width 223 height 19
click at [288, 123] on input "SĐT Người Gửi *" at bounding box center [231, 127] width 223 height 21
paste input "0397349641"
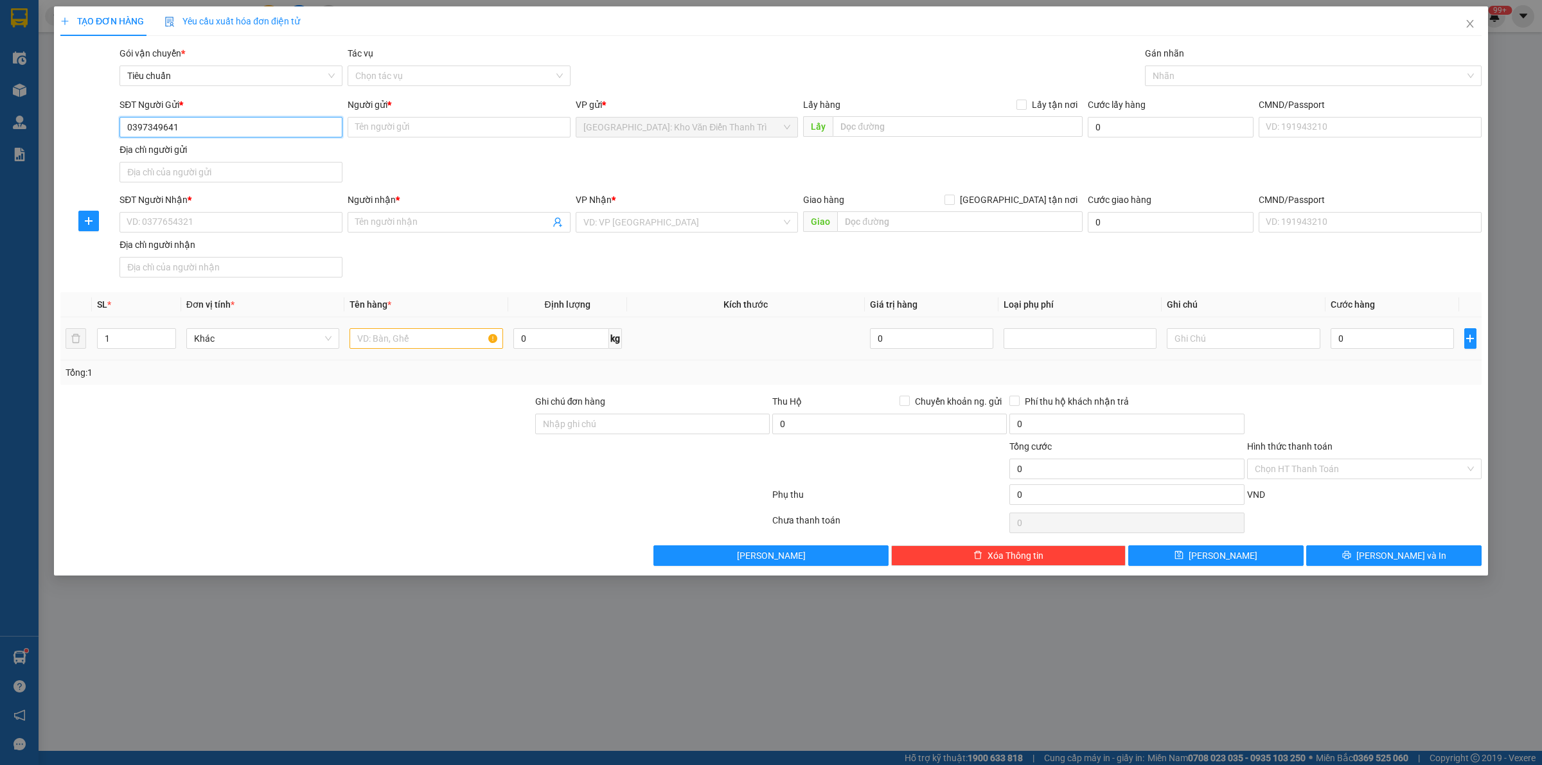
type input "0397349641"
drag, startPoint x: 904, startPoint y: 132, endPoint x: 966, endPoint y: 123, distance: 62.4
click at [907, 132] on input "text" at bounding box center [958, 126] width 250 height 21
paste input "44 [PERSON_NAME]"
type input "44 [PERSON_NAME]"
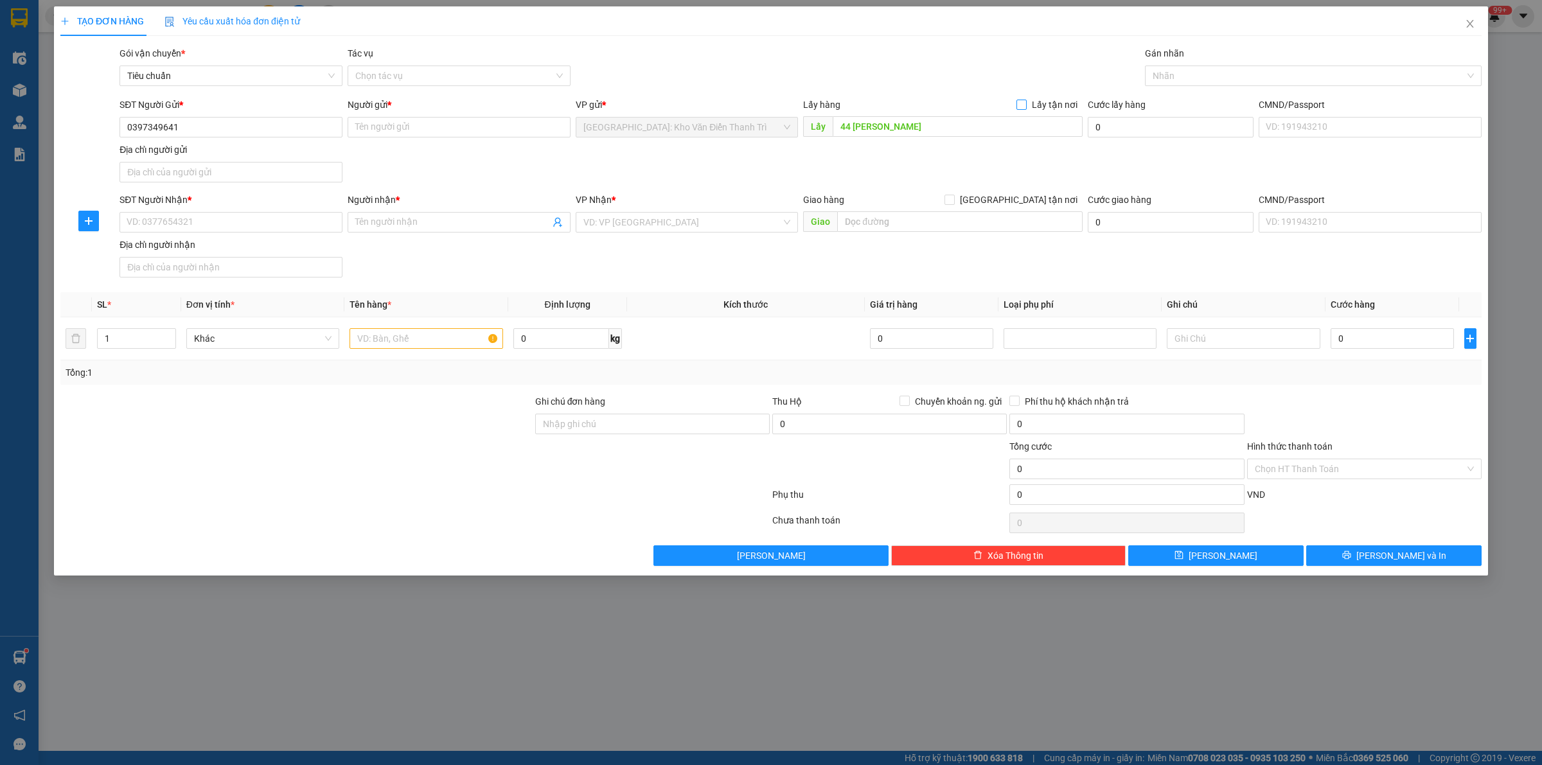
click at [1040, 106] on span "Lấy tận nơi" at bounding box center [1055, 105] width 56 height 14
click at [1026, 106] on input "Lấy tận nơi" at bounding box center [1021, 104] width 9 height 9
checkbox input "true"
click at [406, 123] on input "Người gửi *" at bounding box center [459, 127] width 223 height 21
paste input "long hyundai"
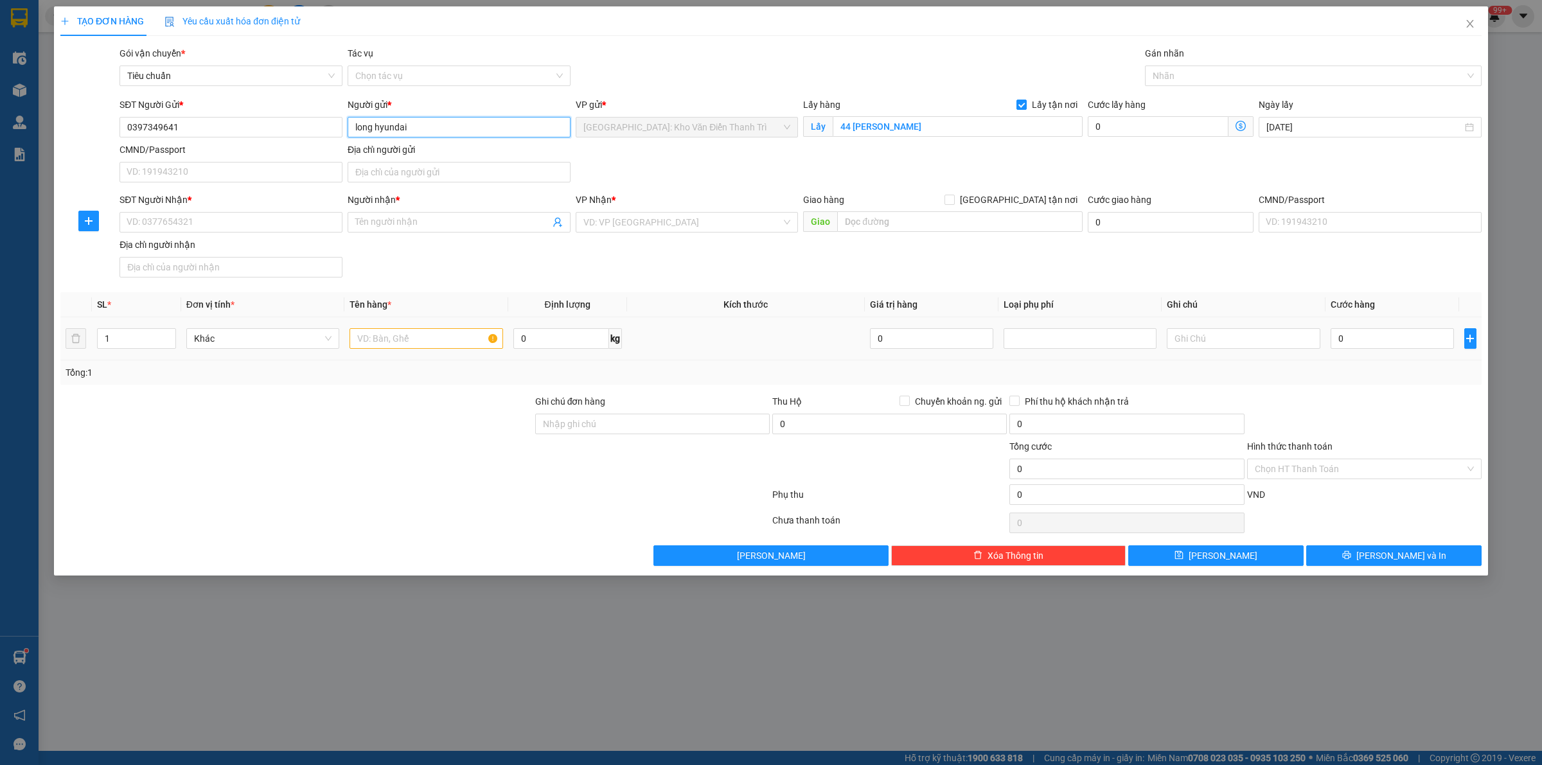
type input "long hyundai"
click at [265, 214] on input "SĐT Người Nhận *" at bounding box center [231, 222] width 223 height 21
paste input "0916791111"
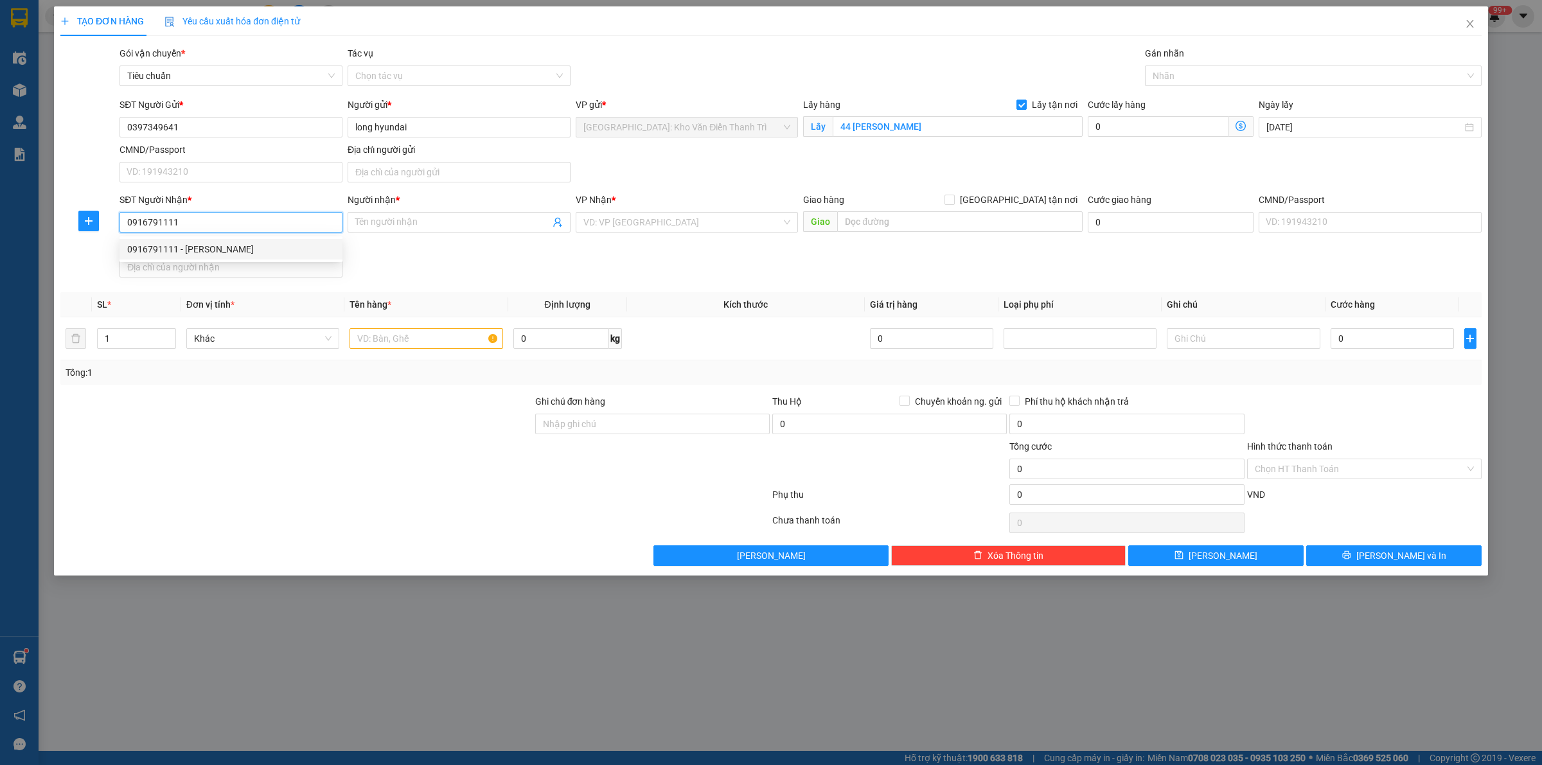
type input "0916791111"
click at [242, 230] on input "0916791111" at bounding box center [231, 222] width 223 height 21
click at [238, 245] on div "0916791111 - [PERSON_NAME]" at bounding box center [231, 249] width 208 height 14
type input "[PERSON_NAME]"
checkbox input "true"
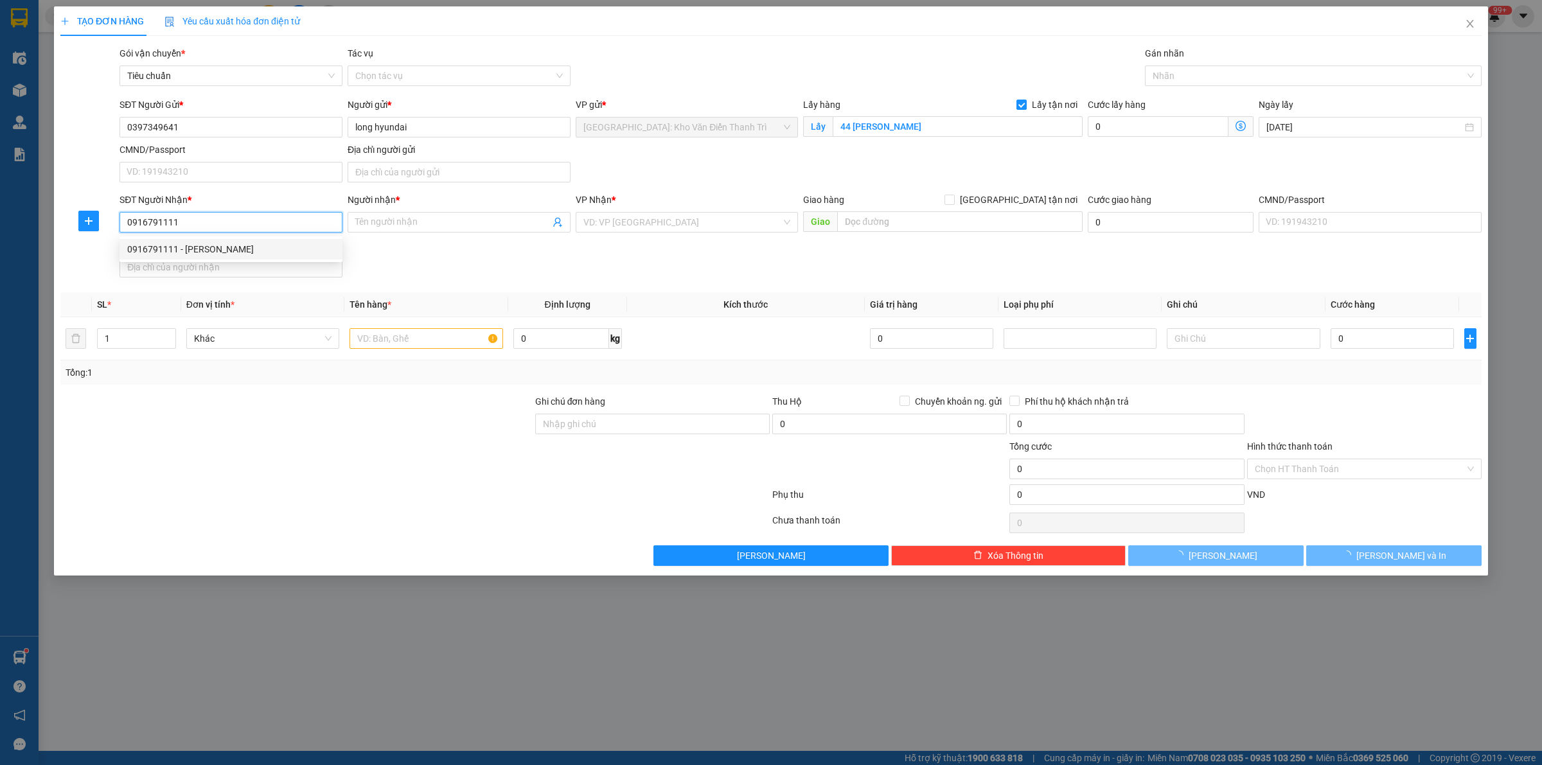
type input "Trả: 569 đường 15 khu himlam hùng vương hồng bàng hải phòng"
checkbox input "true"
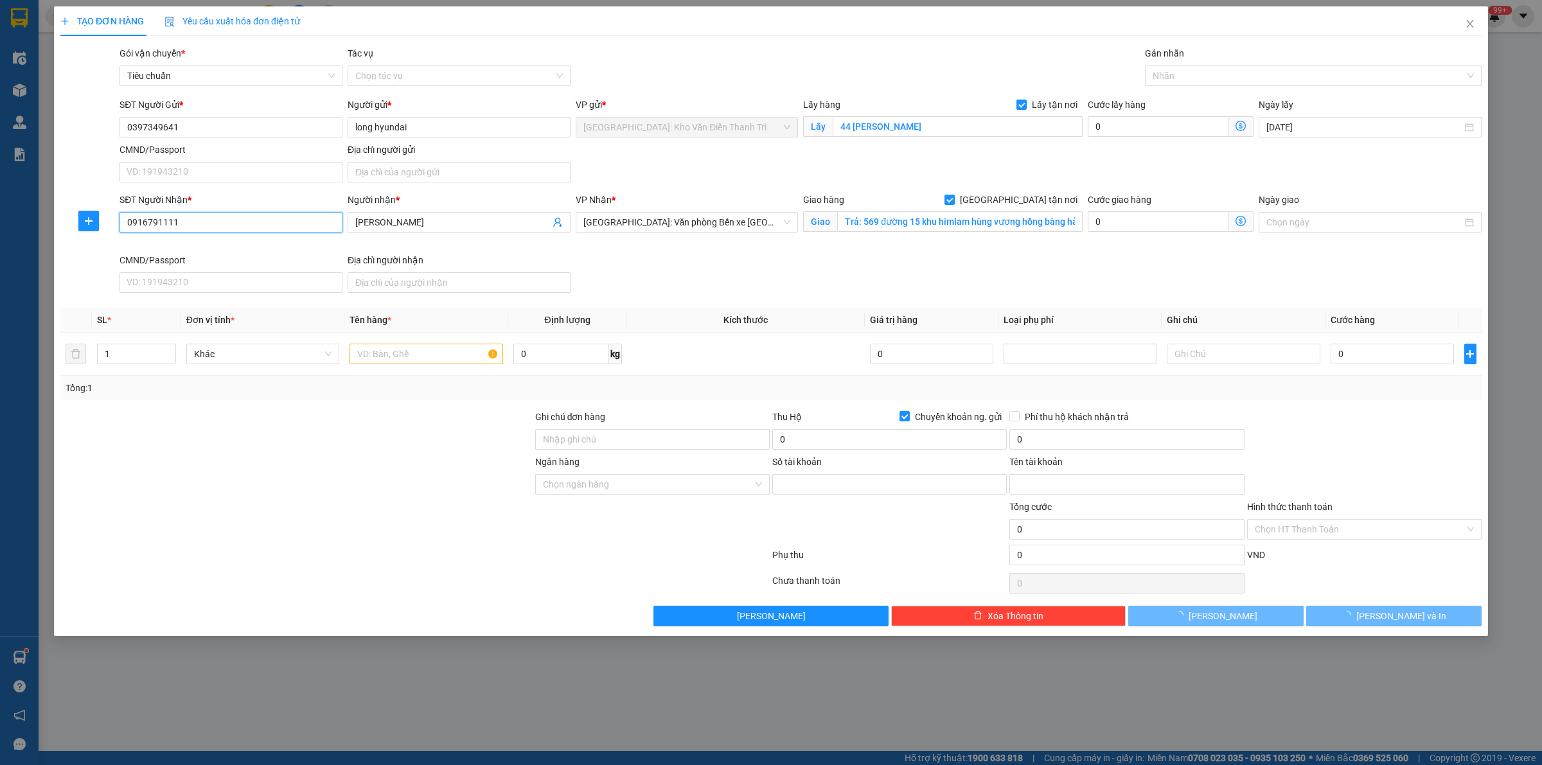
type input "88521102006"
type input "TRAN NGOC BAO LONG"
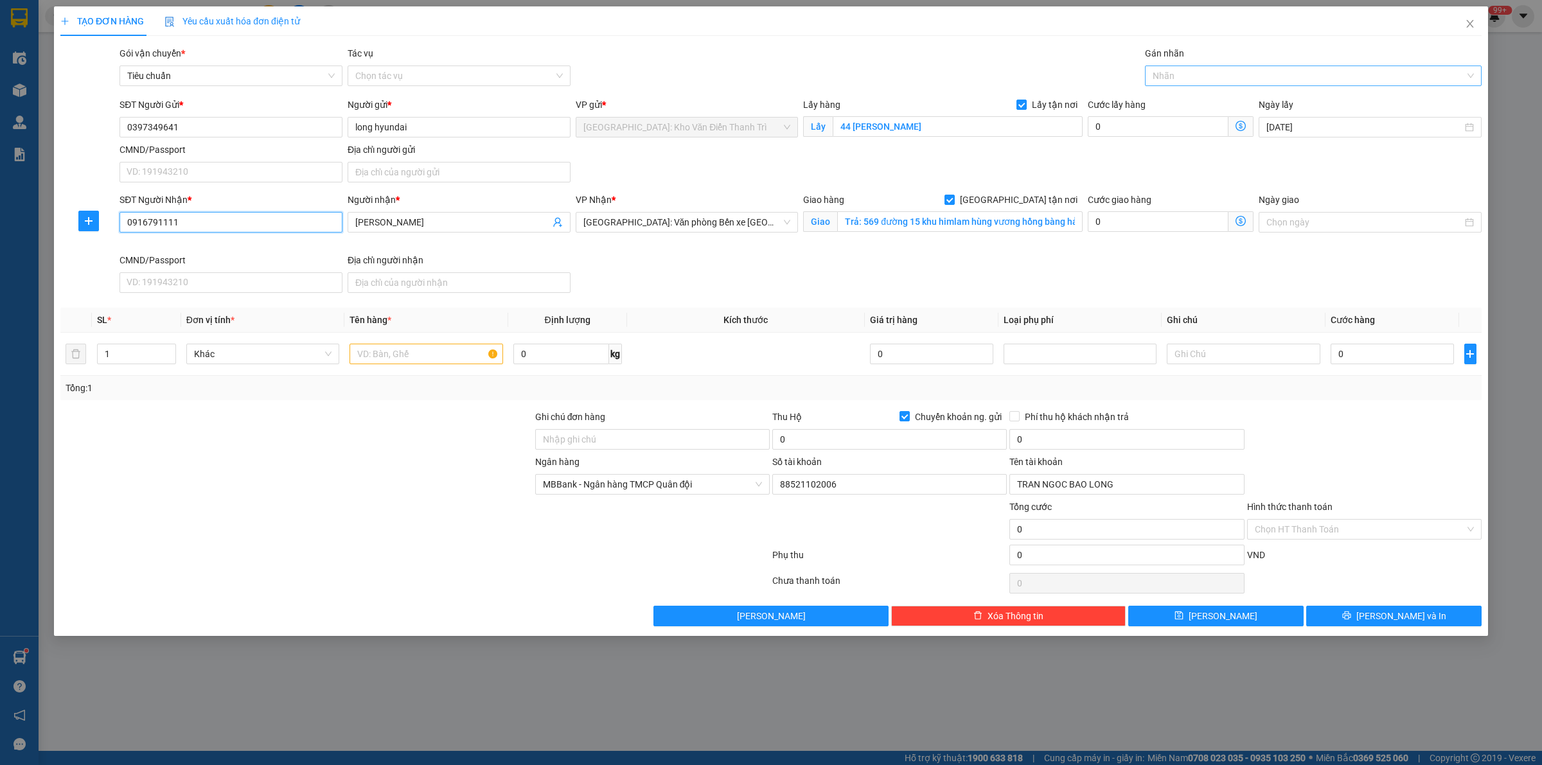
click at [1181, 68] on div at bounding box center [1306, 75] width 317 height 15
type input "gt"
click at [1189, 94] on div "[GEOGRAPHIC_DATA] tận nơi" at bounding box center [1313, 101] width 321 height 14
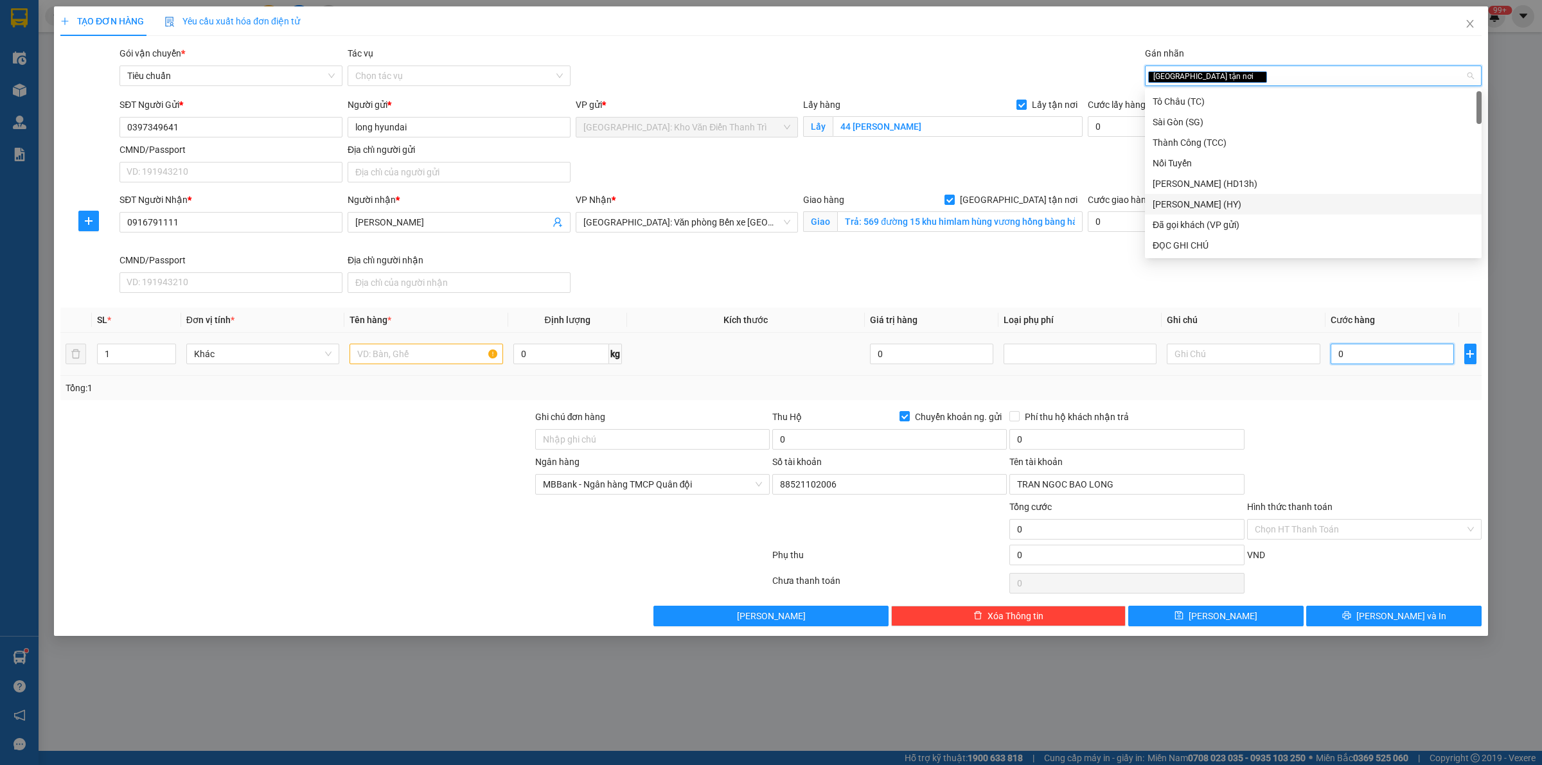
click at [1356, 357] on input "0" at bounding box center [1392, 354] width 123 height 21
type input "1"
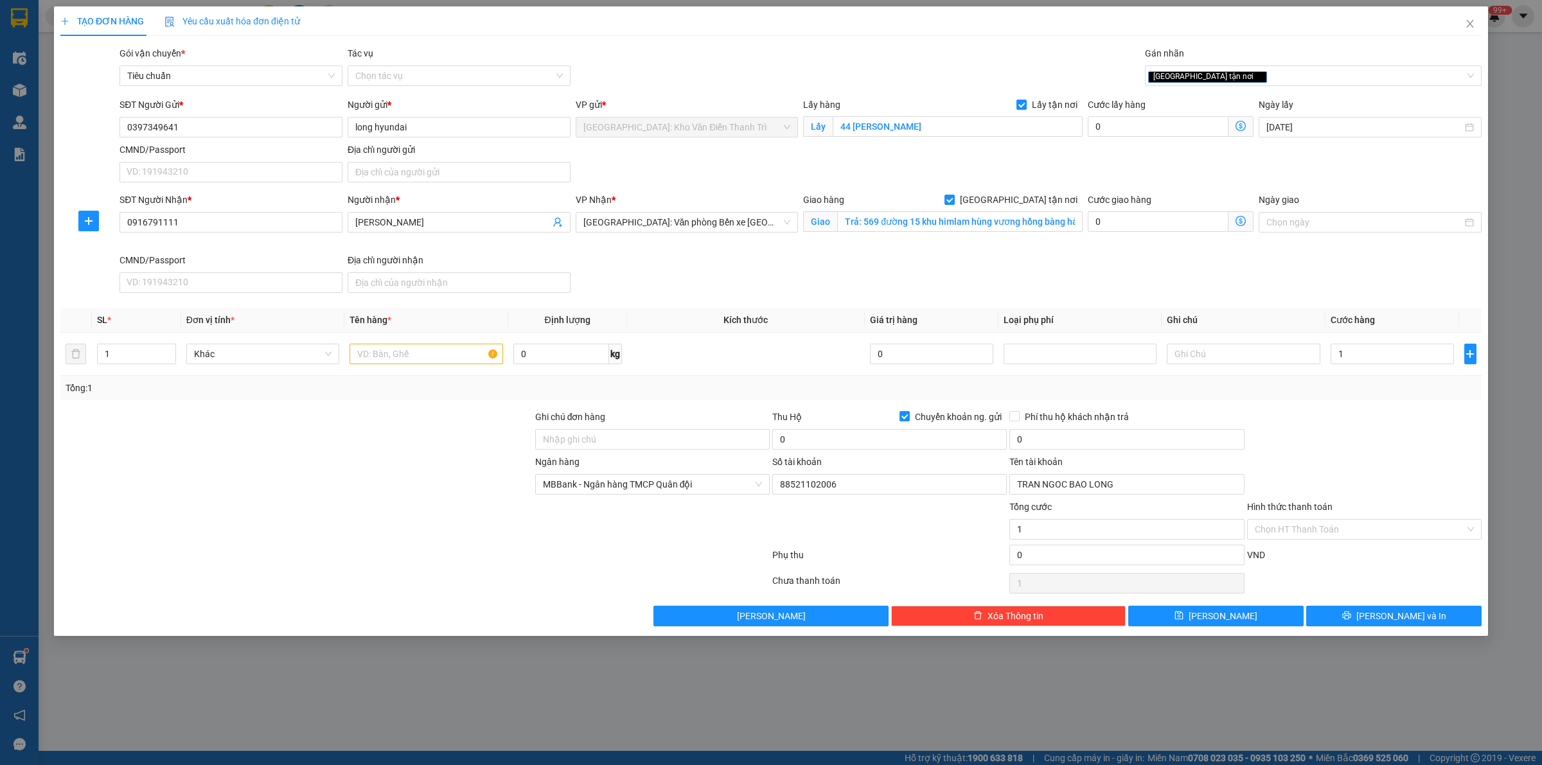
type input "1.000"
click at [1359, 386] on div "Tổng: 1" at bounding box center [771, 388] width 1411 height 14
click at [403, 357] on input "text" at bounding box center [426, 354] width 153 height 21
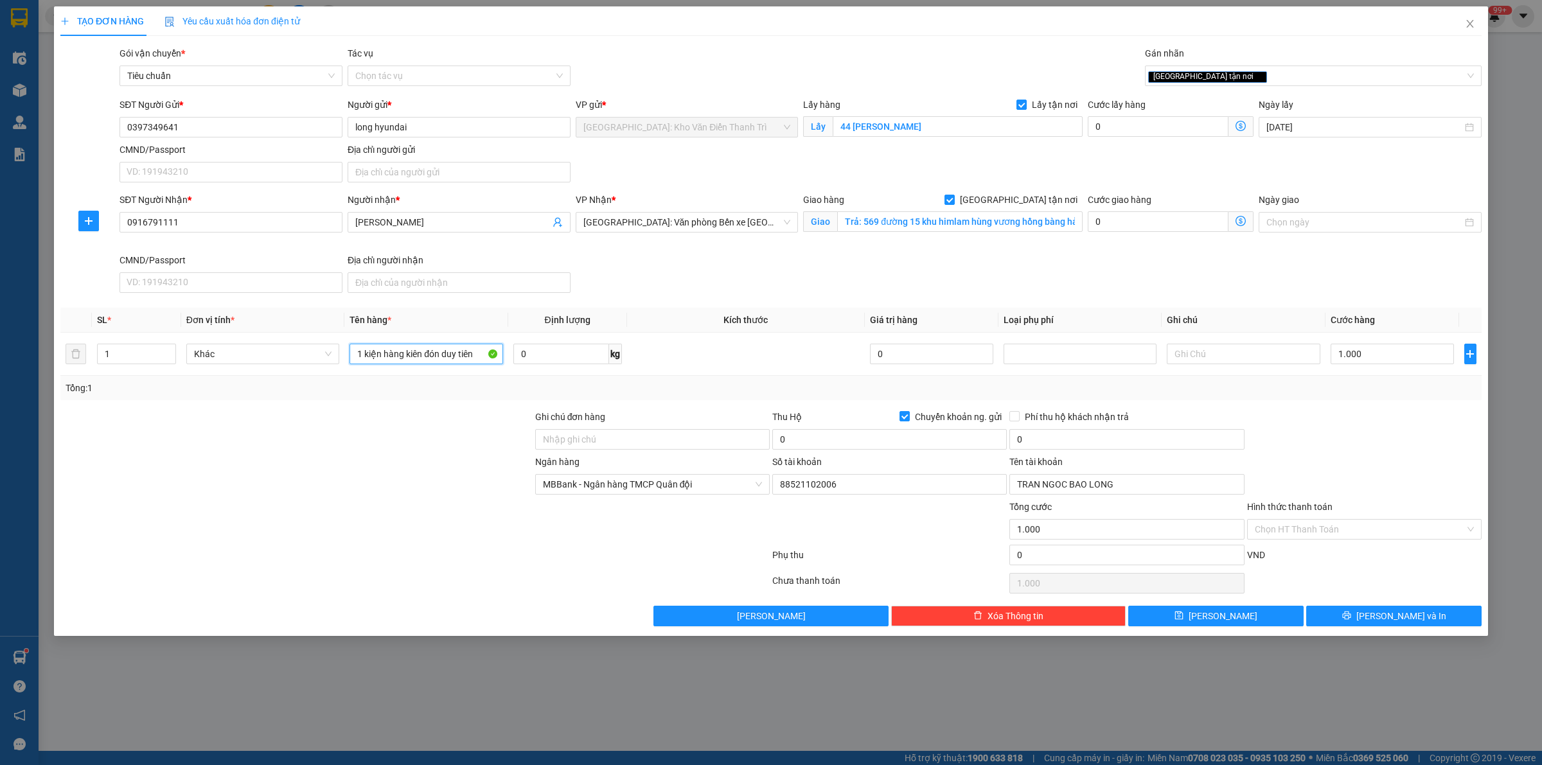
type input "1 kiện hàng kiên đón duy tiên"
click at [1287, 444] on div at bounding box center [1364, 432] width 237 height 45
click at [954, 410] on span "Chuyển khoản ng. gửi" at bounding box center [958, 417] width 97 height 14
click at [909, 411] on input "Chuyển khoản ng. gửi" at bounding box center [904, 415] width 9 height 9
checkbox input "false"
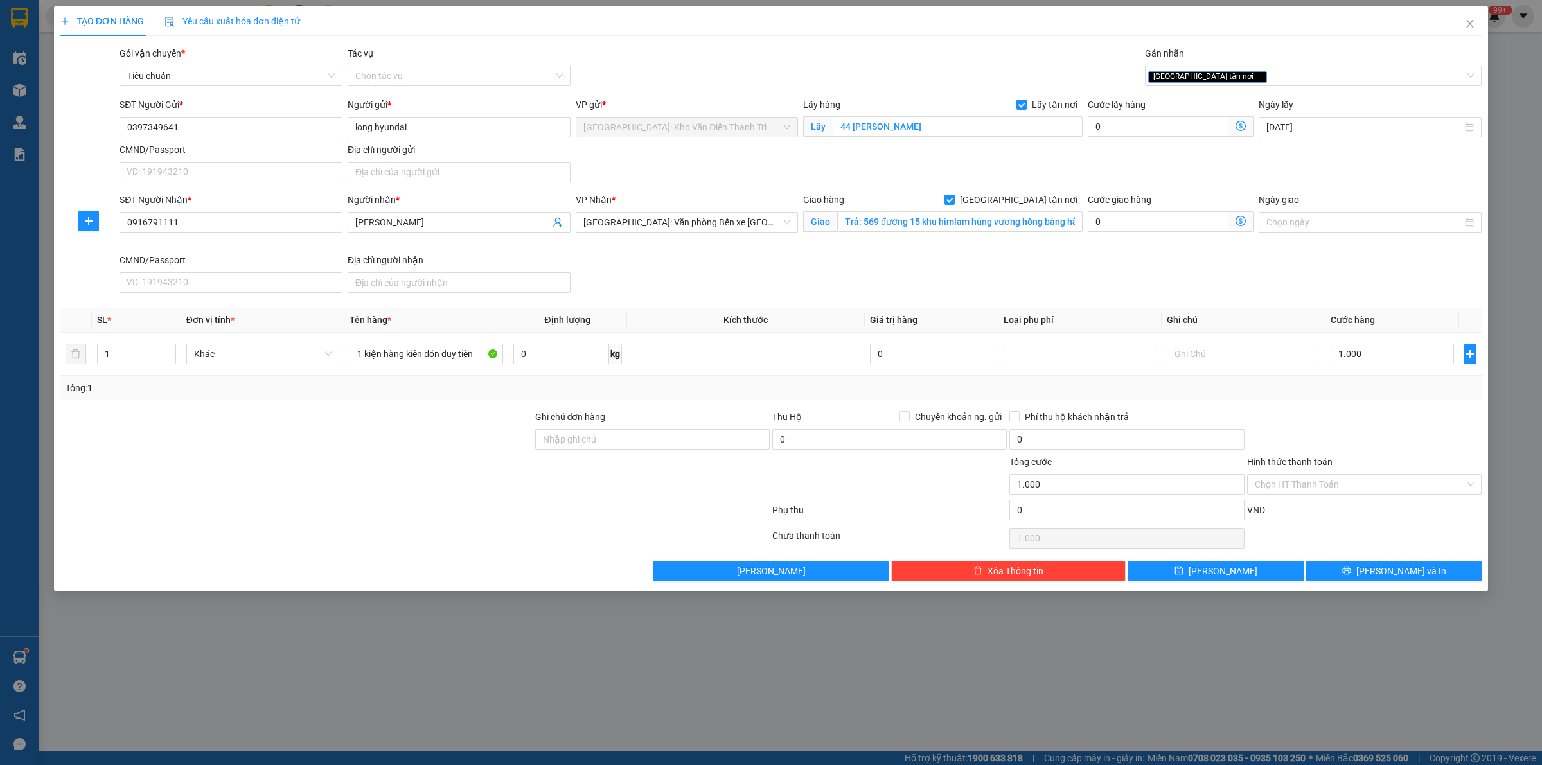
click at [946, 403] on div "Transit Pickup Surcharge Ids Transit Deliver Surcharge Ids Transit Deliver Surc…" at bounding box center [771, 313] width 1422 height 535
click at [1227, 580] on button "[PERSON_NAME]" at bounding box center [1215, 571] width 175 height 21
checkbox input "false"
type input "0"
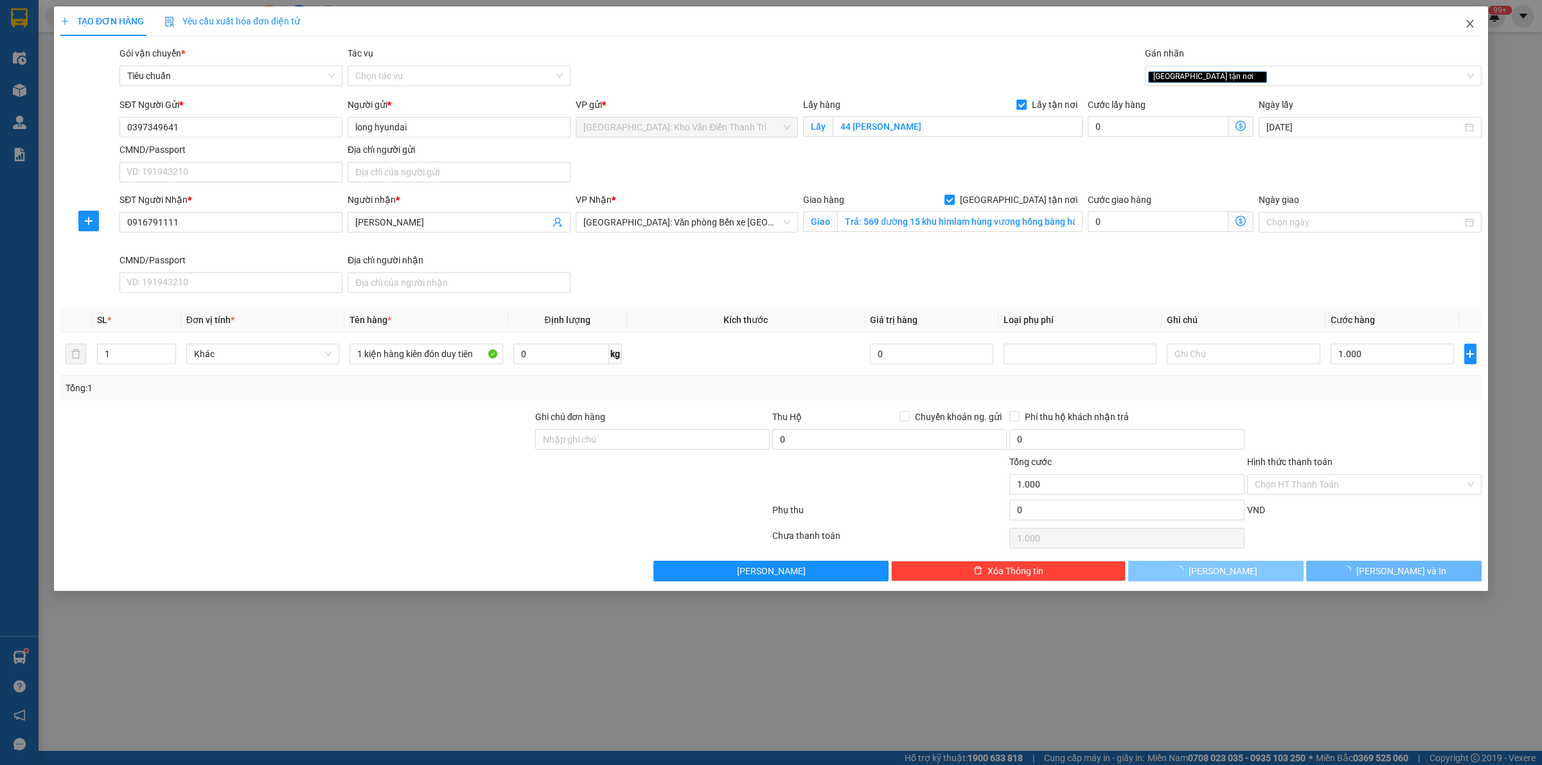
type input "0"
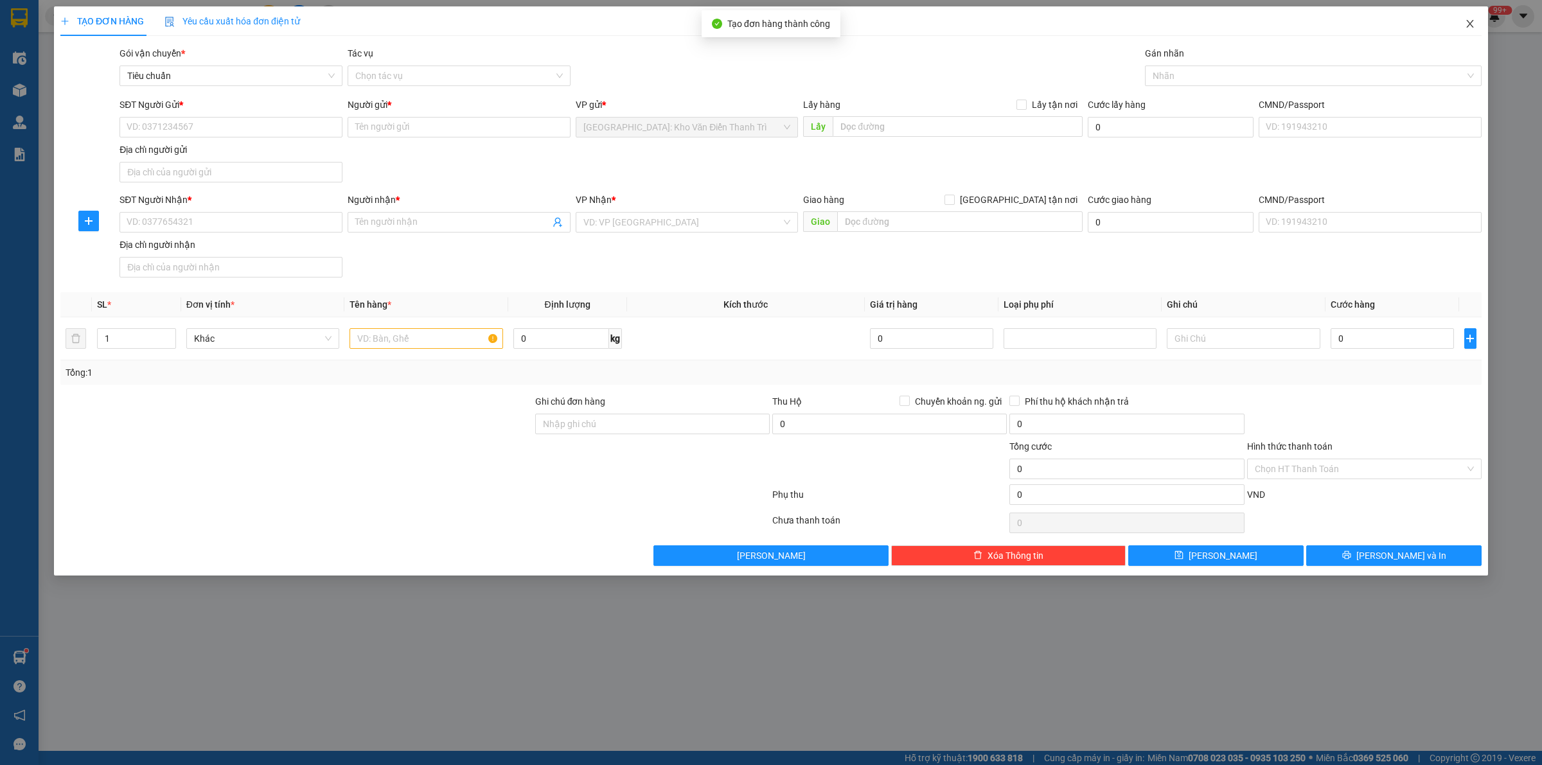
click at [1472, 29] on icon "close" at bounding box center [1470, 24] width 10 height 10
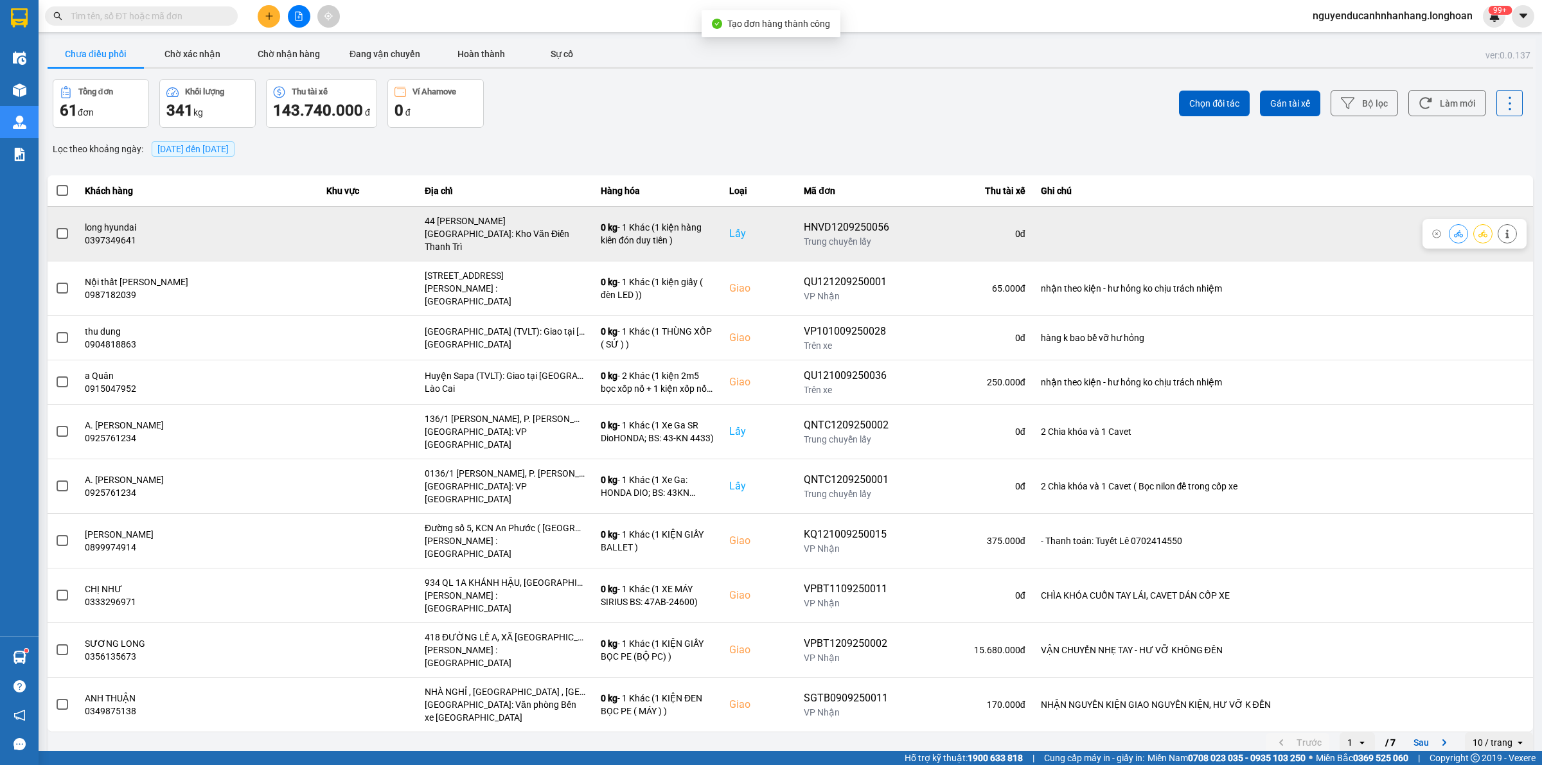
click at [60, 233] on span at bounding box center [63, 234] width 12 height 12
click at [55, 227] on input "checkbox" at bounding box center [55, 227] width 0 height 0
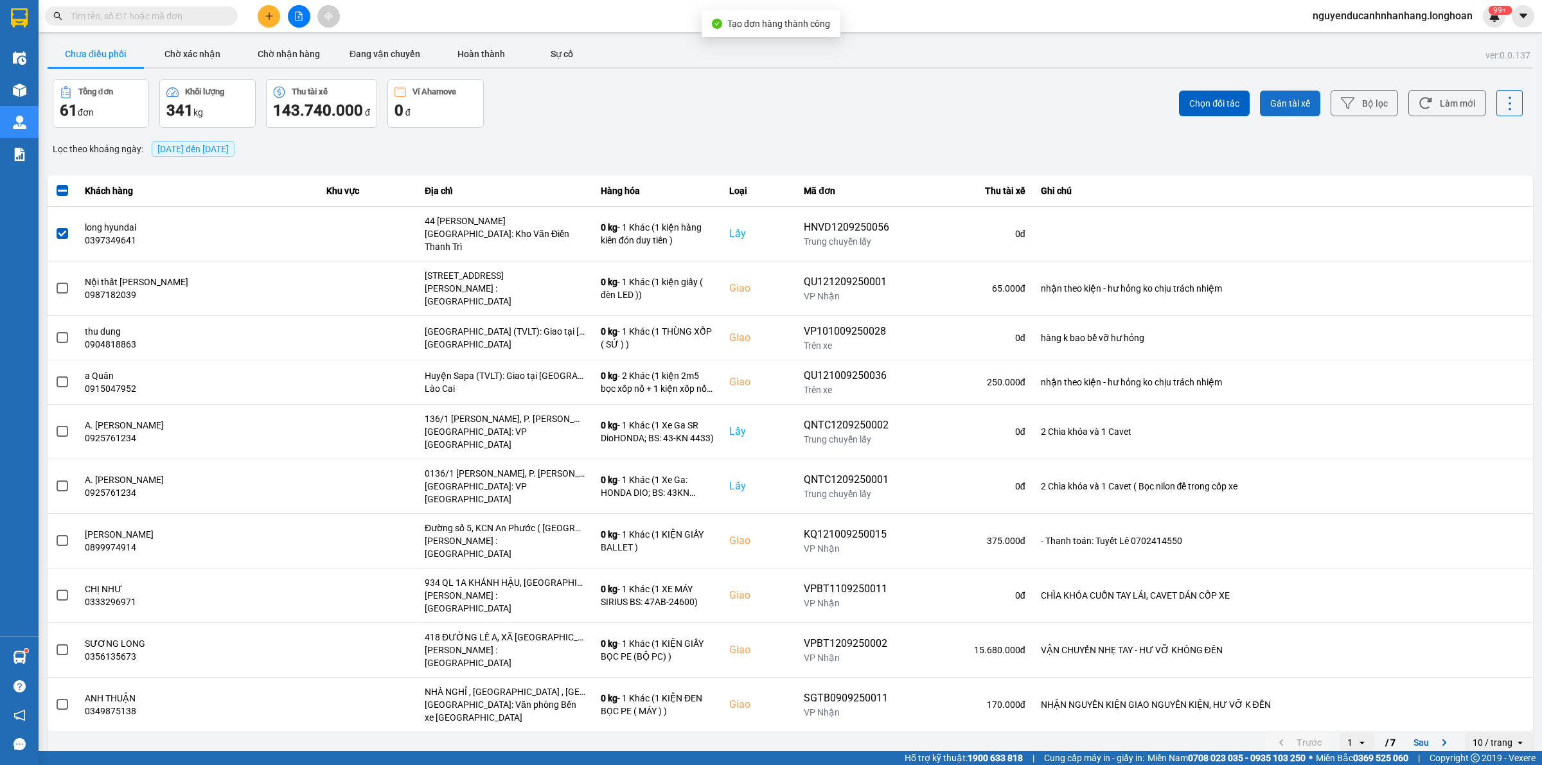
click at [1296, 107] on span "Gán tài xế" at bounding box center [1290, 103] width 40 height 13
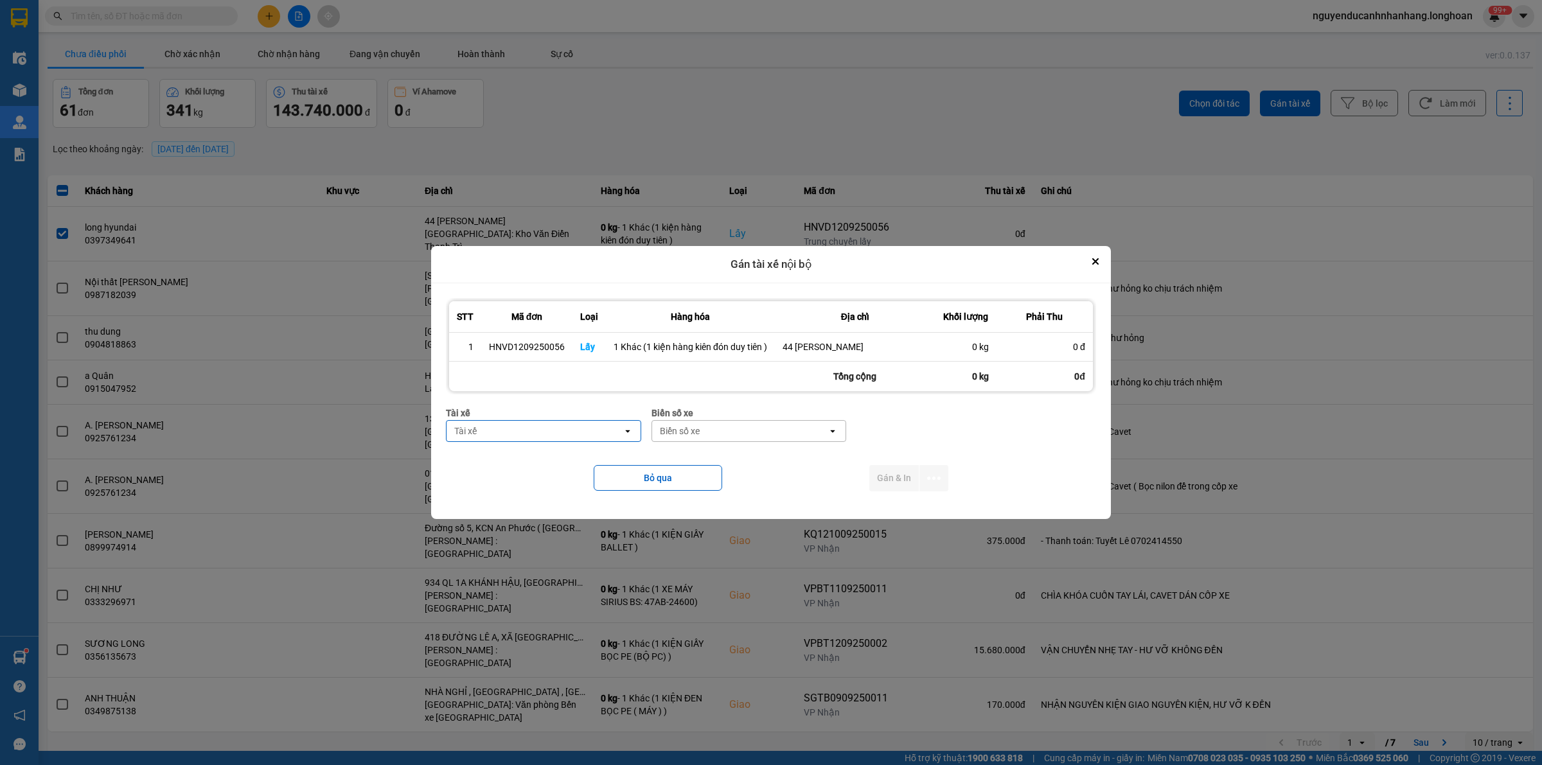
click at [549, 437] on div "Tài xế" at bounding box center [535, 431] width 176 height 21
type input "kiên"
click at [546, 480] on div "0869828247 - [PERSON_NAME] 0869.828.247" at bounding box center [544, 495] width 195 height 36
click at [714, 438] on div "Biển số xe" at bounding box center [713, 431] width 40 height 13
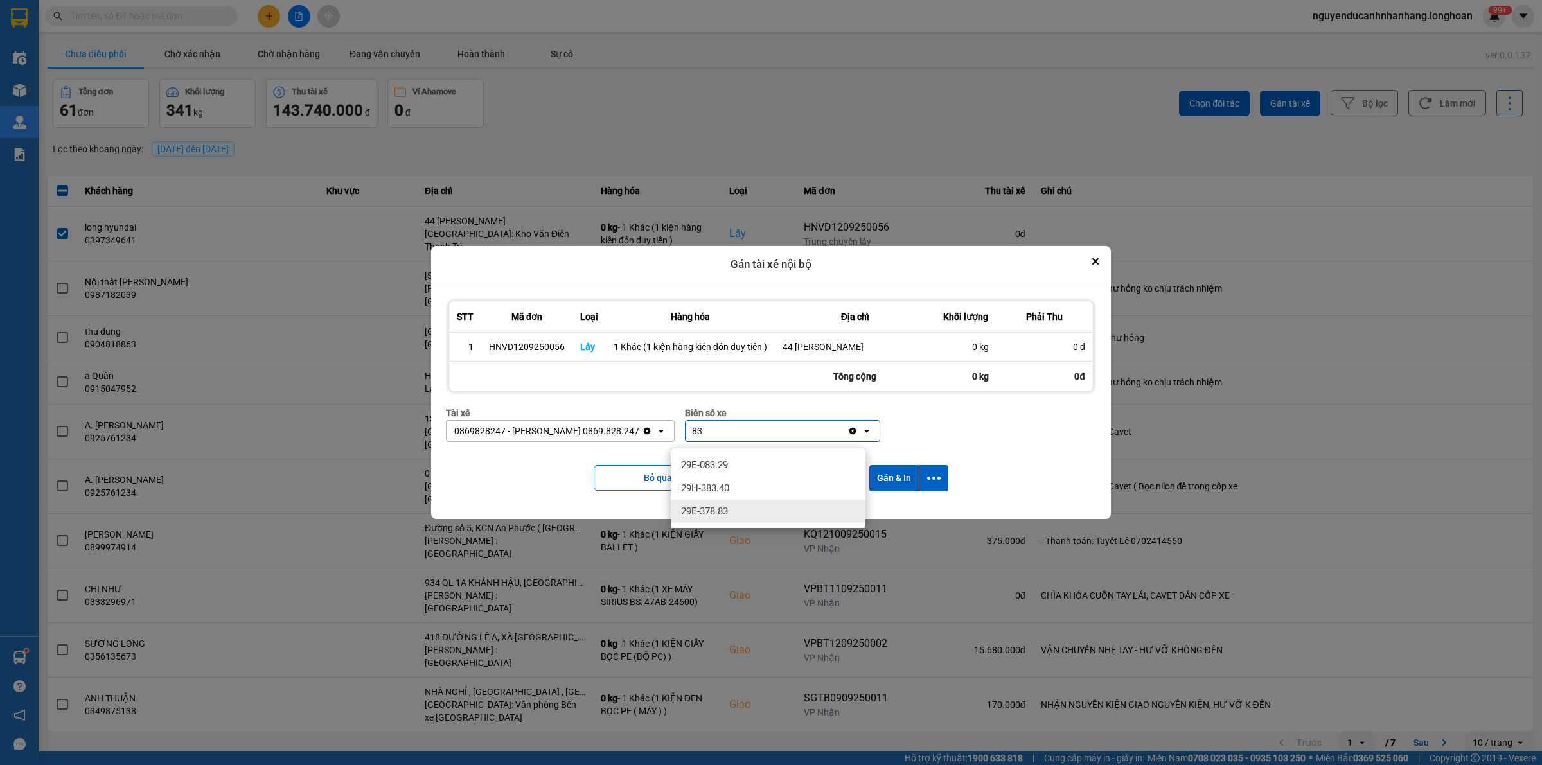
type input "83"
click at [754, 510] on div "29E-378.83" at bounding box center [768, 511] width 195 height 23
click at [937, 477] on icon "dialog" at bounding box center [933, 478] width 13 height 13
click at [906, 517] on div "Chỉ gán tài" at bounding box center [900, 519] width 76 height 13
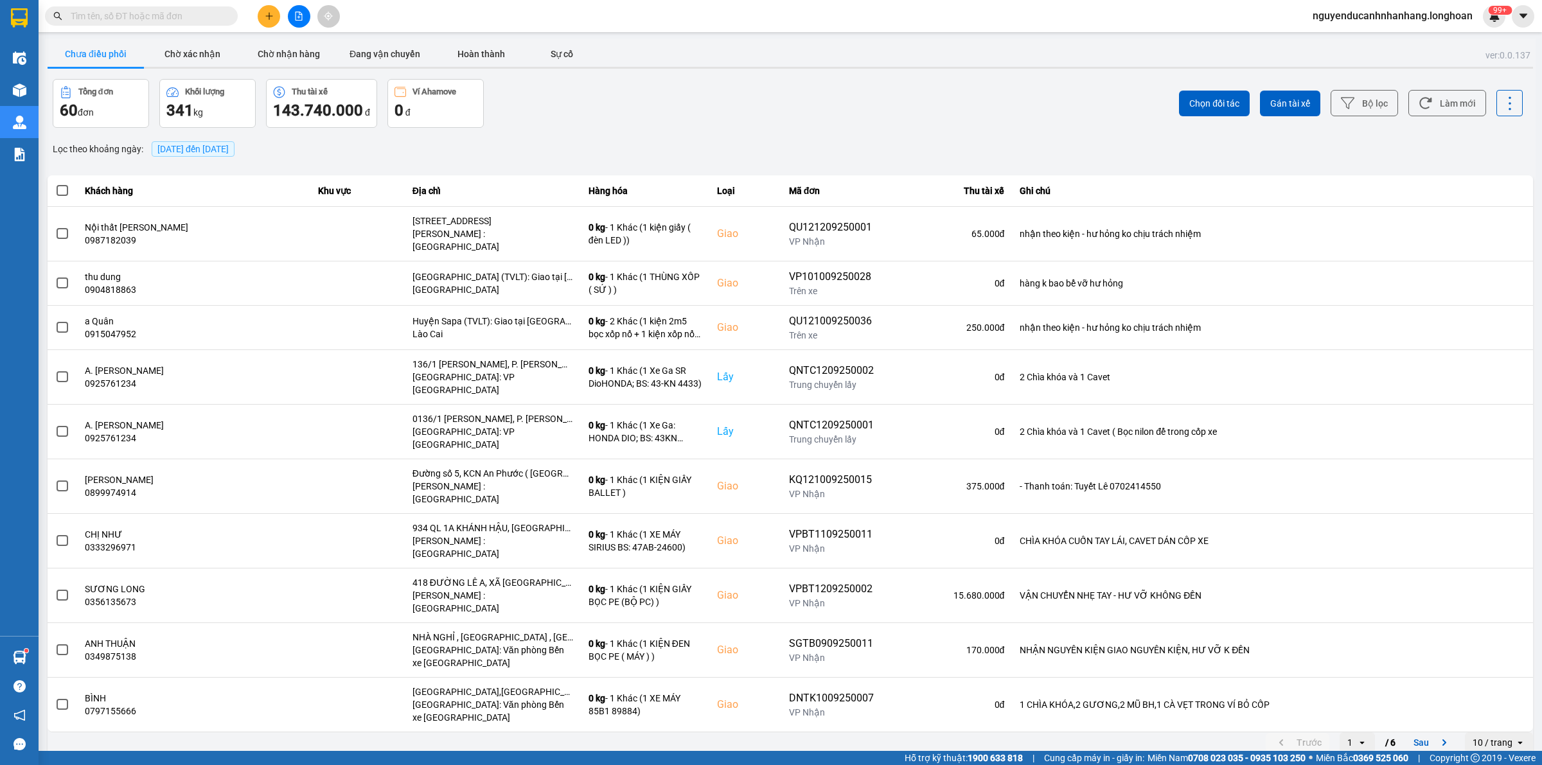
click at [172, 12] on input "text" at bounding box center [147, 16] width 152 height 14
